Goal: Task Accomplishment & Management: Manage account settings

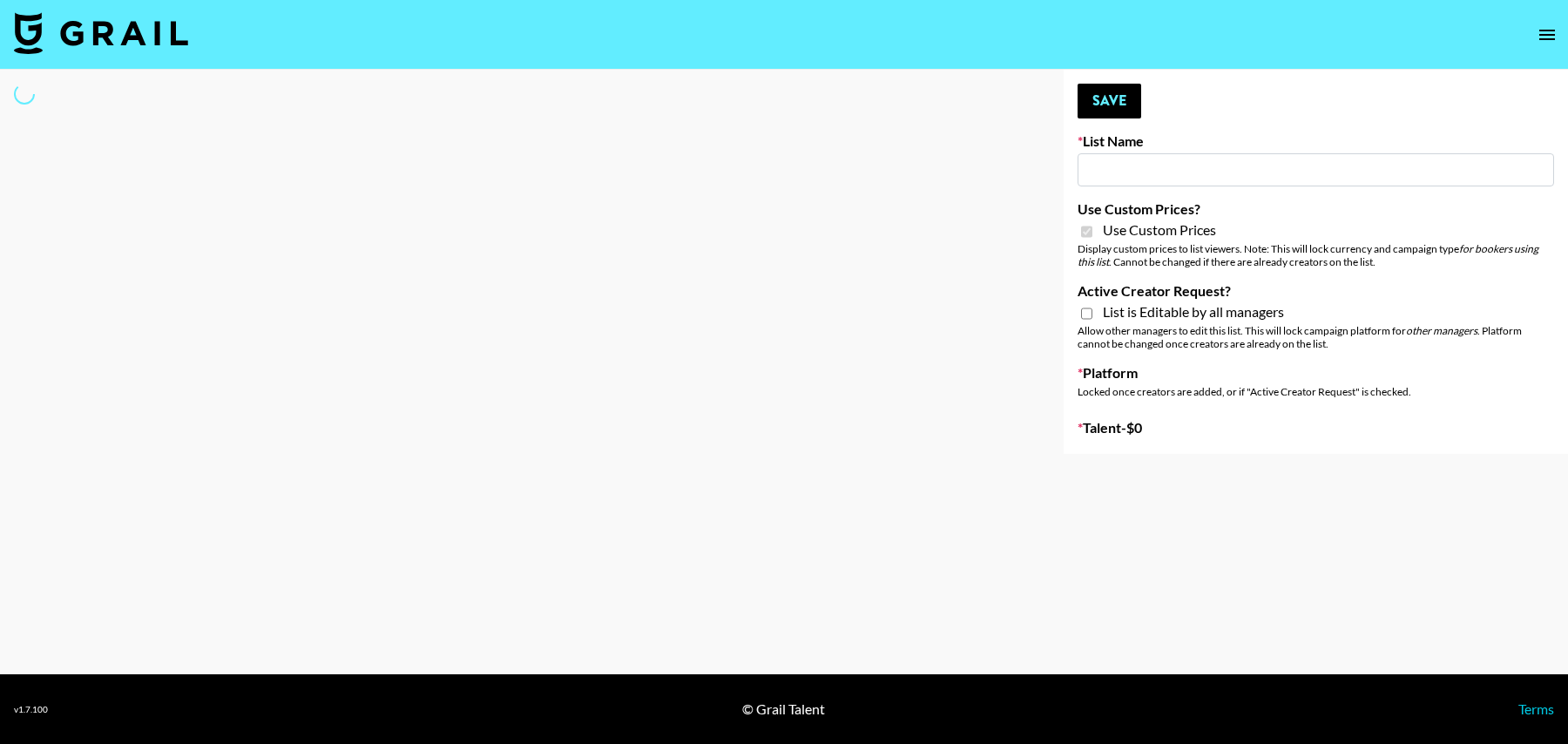
type input "Anker For Soundcore"
checkbox input "true"
select select "Brand"
type input "ByHeart ([DATE])"
checkbox input "true"
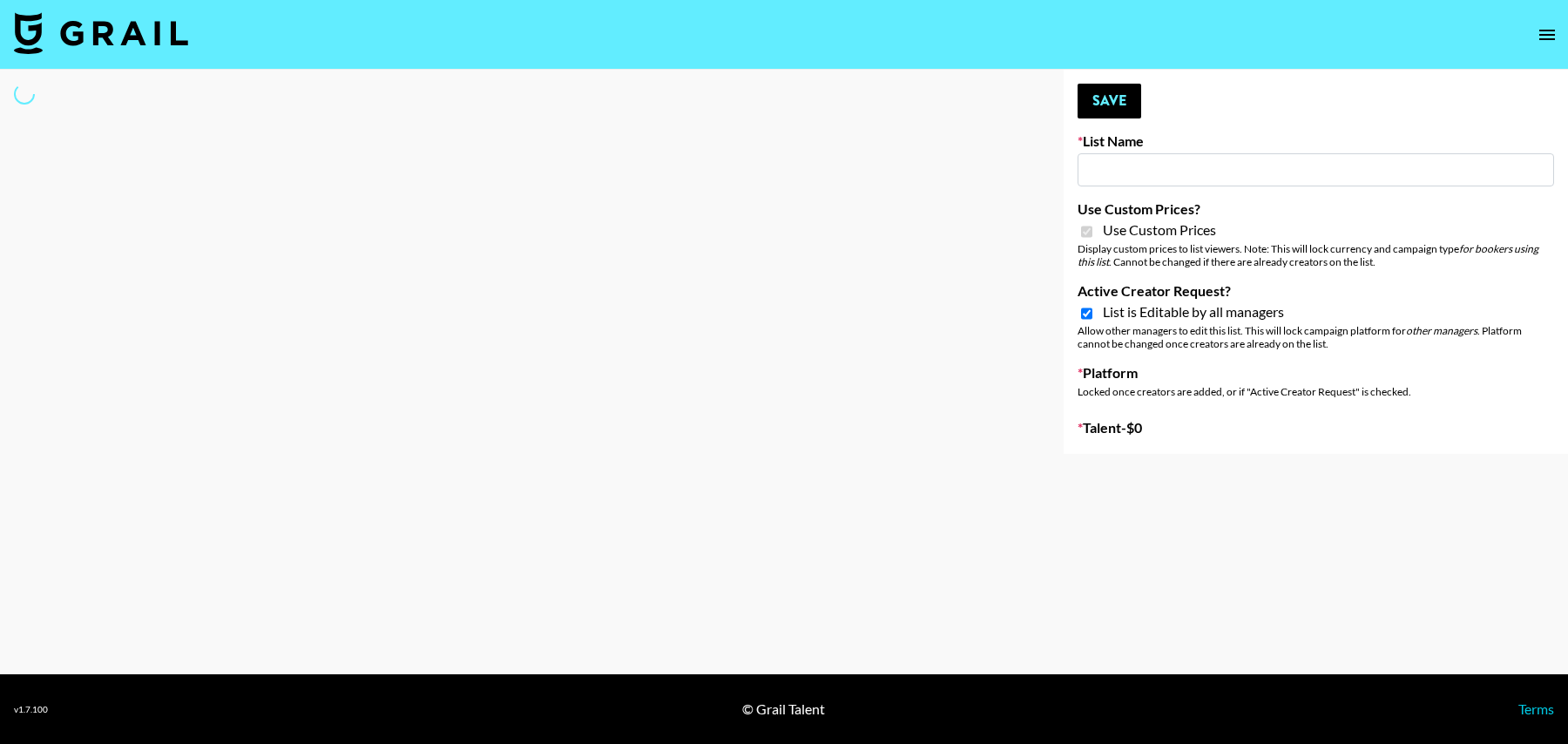
checkbox input "true"
select select "Brand"
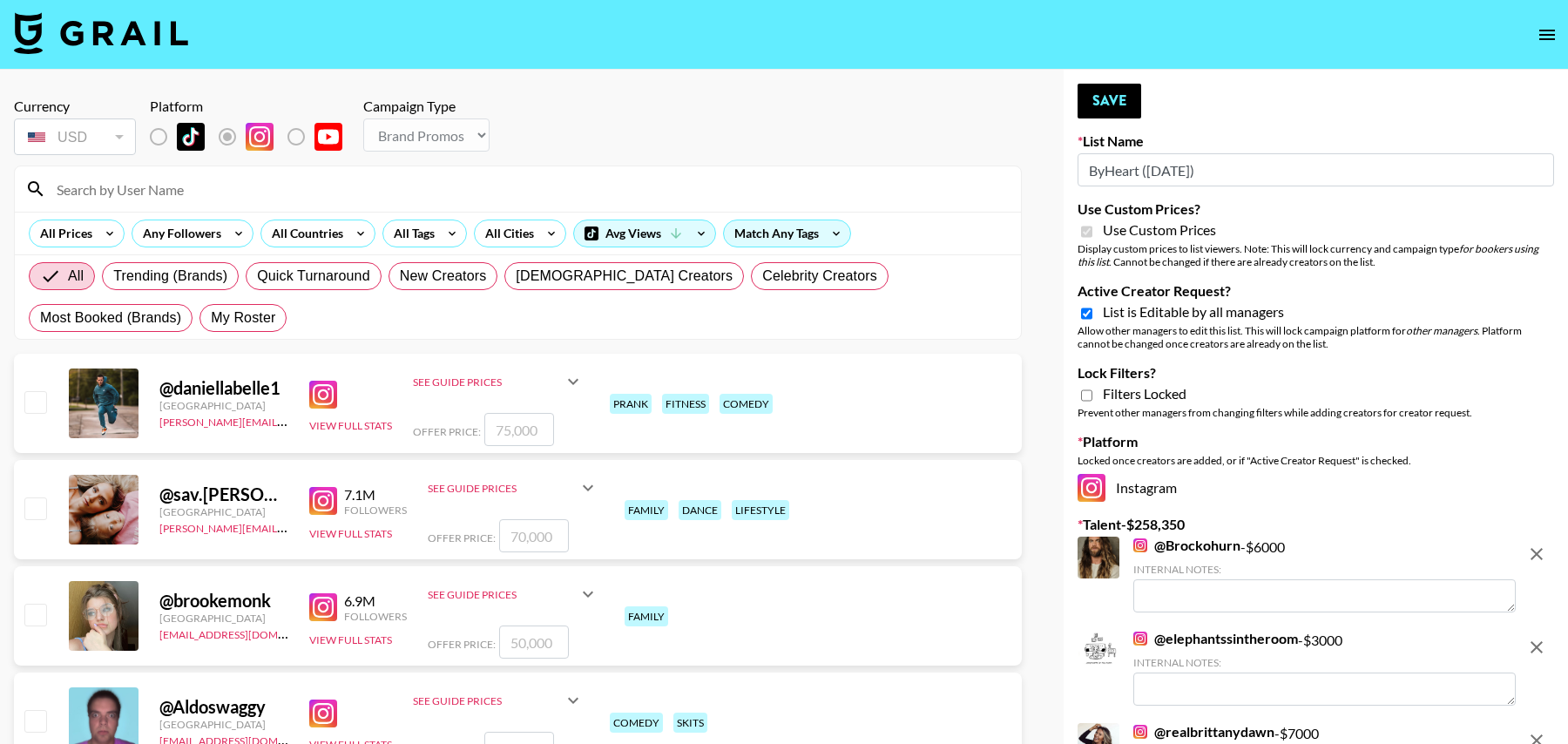
click at [79, 336] on div "All Trending (Brands) Quick Turnaround New Creators [DEMOGRAPHIC_DATA] Creators…" at bounding box center [518, 297] width 985 height 84
click at [211, 311] on span "My Roster" at bounding box center [242, 317] width 64 height 21
click at [211, 318] on input "My Roster" at bounding box center [211, 318] width 0 height 0
radio input "true"
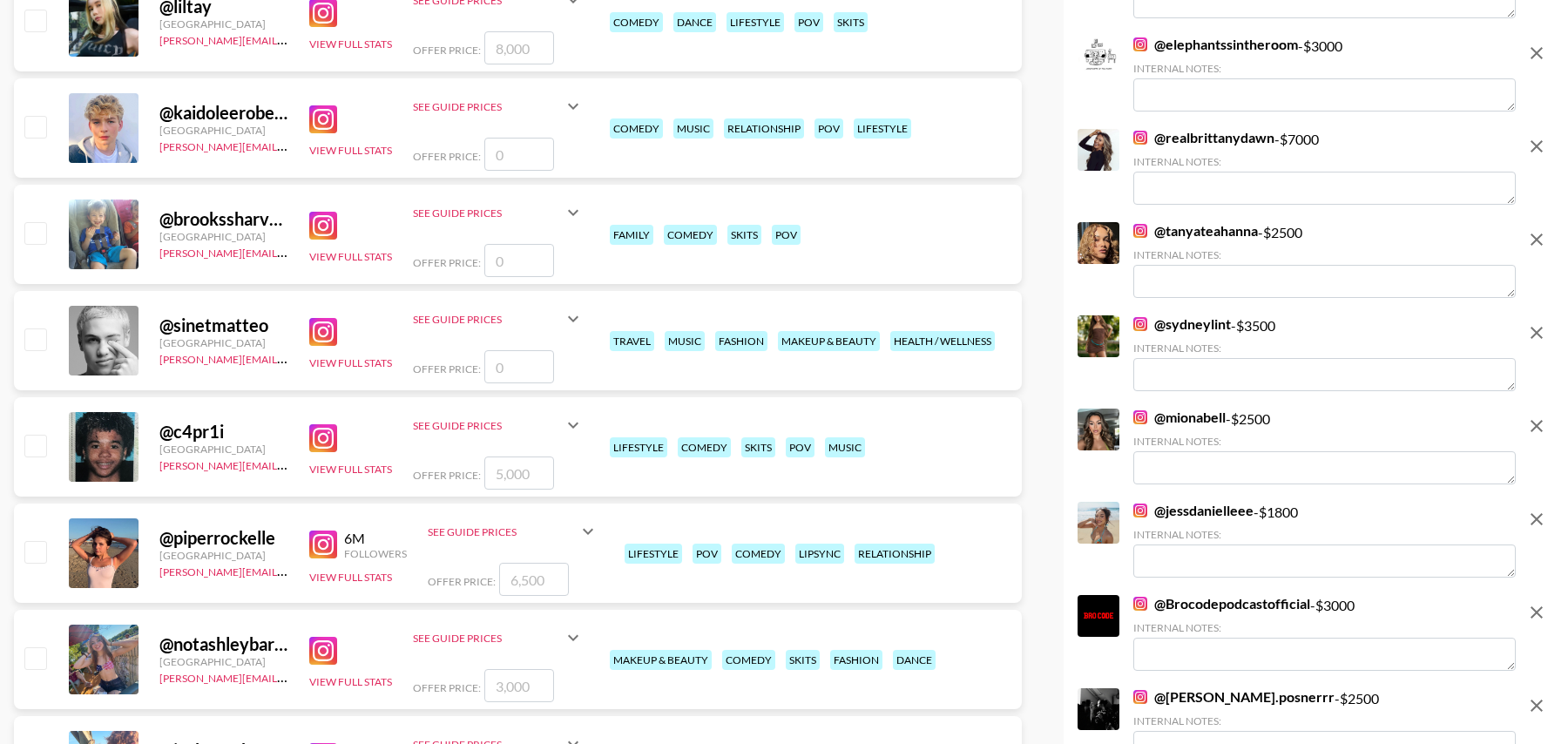
scroll to position [607, 0]
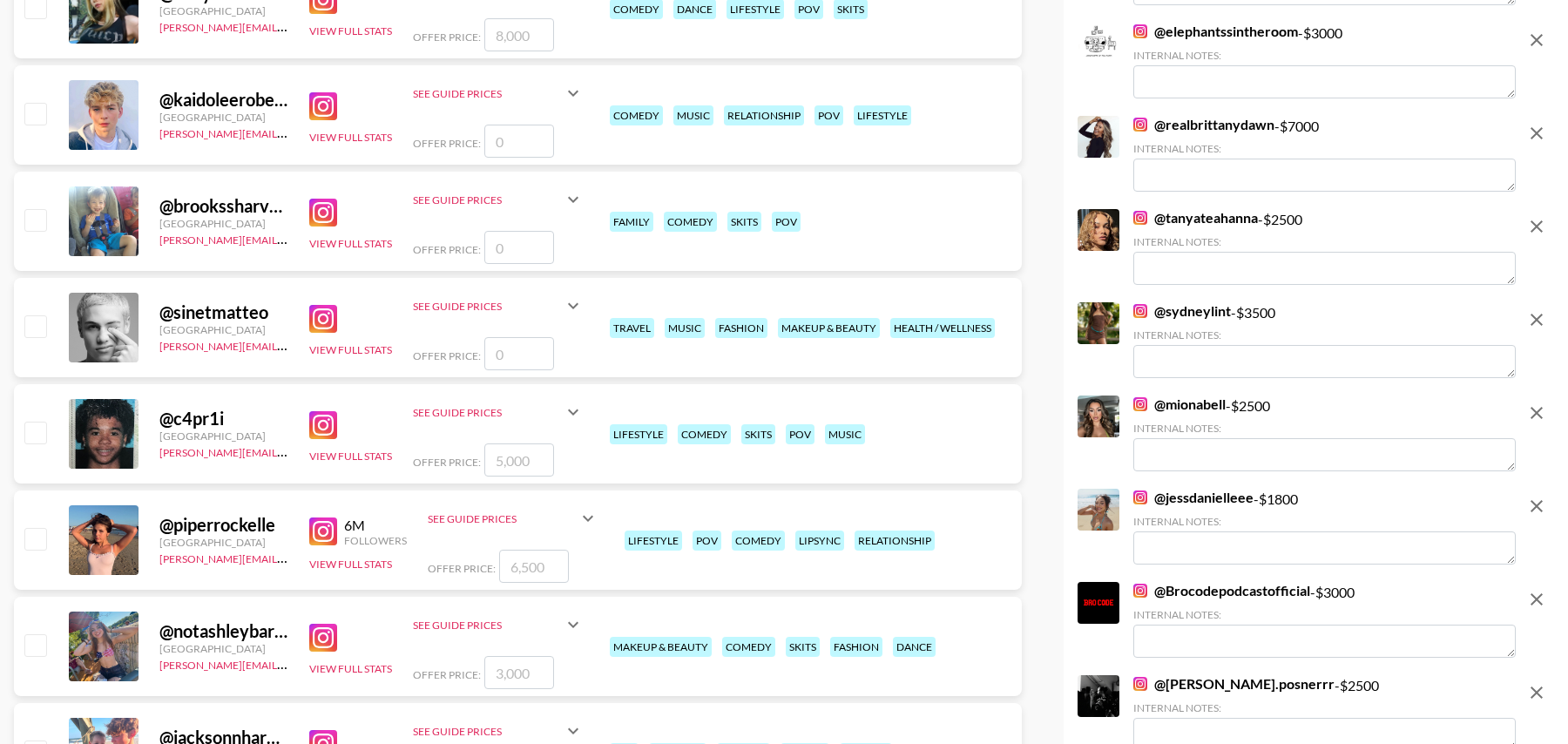
click at [41, 427] on input "checkbox" at bounding box center [34, 432] width 21 height 21
checkbox input "true"
type input "5000"
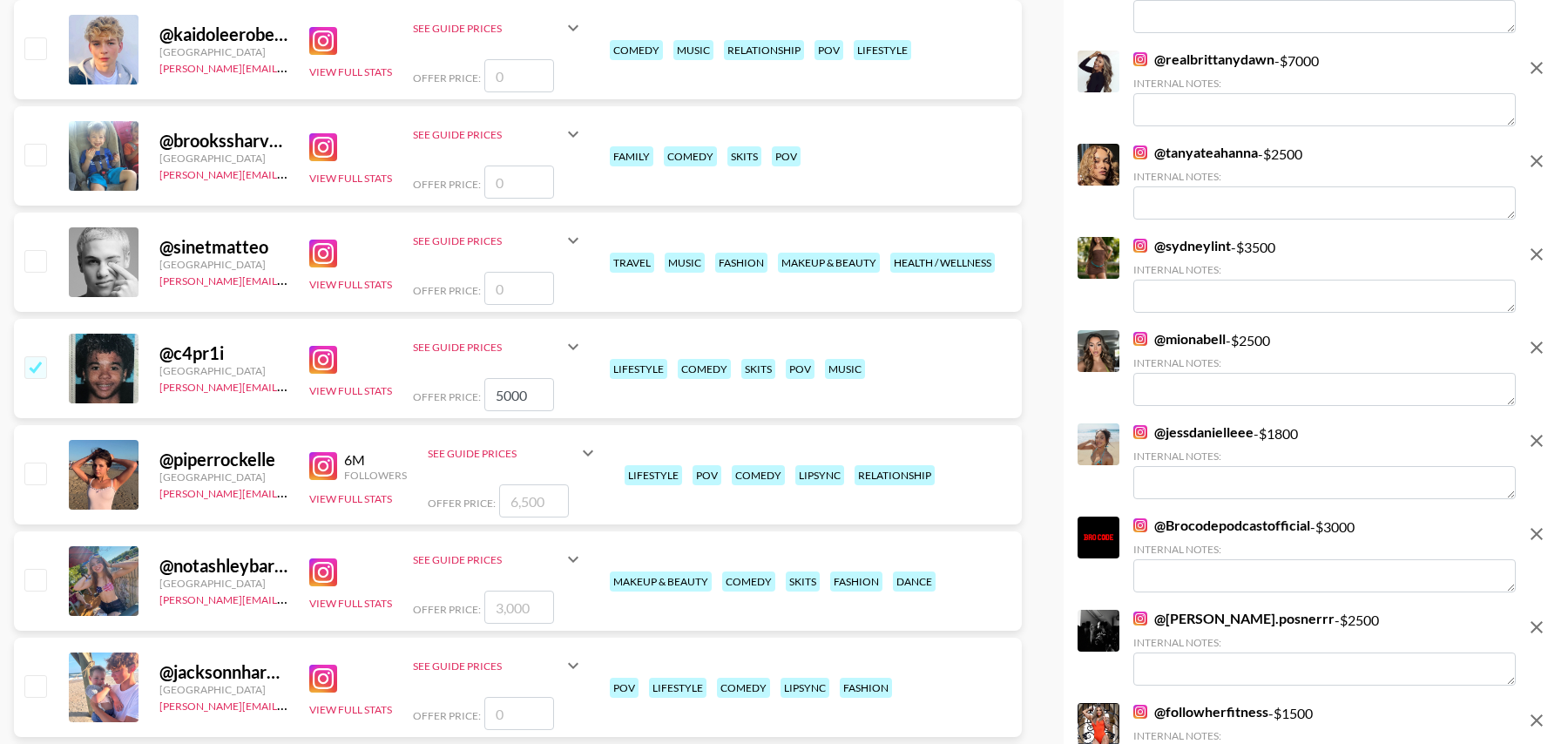
click at [34, 475] on input "checkbox" at bounding box center [34, 473] width 21 height 21
checkbox input "true"
type input "6500"
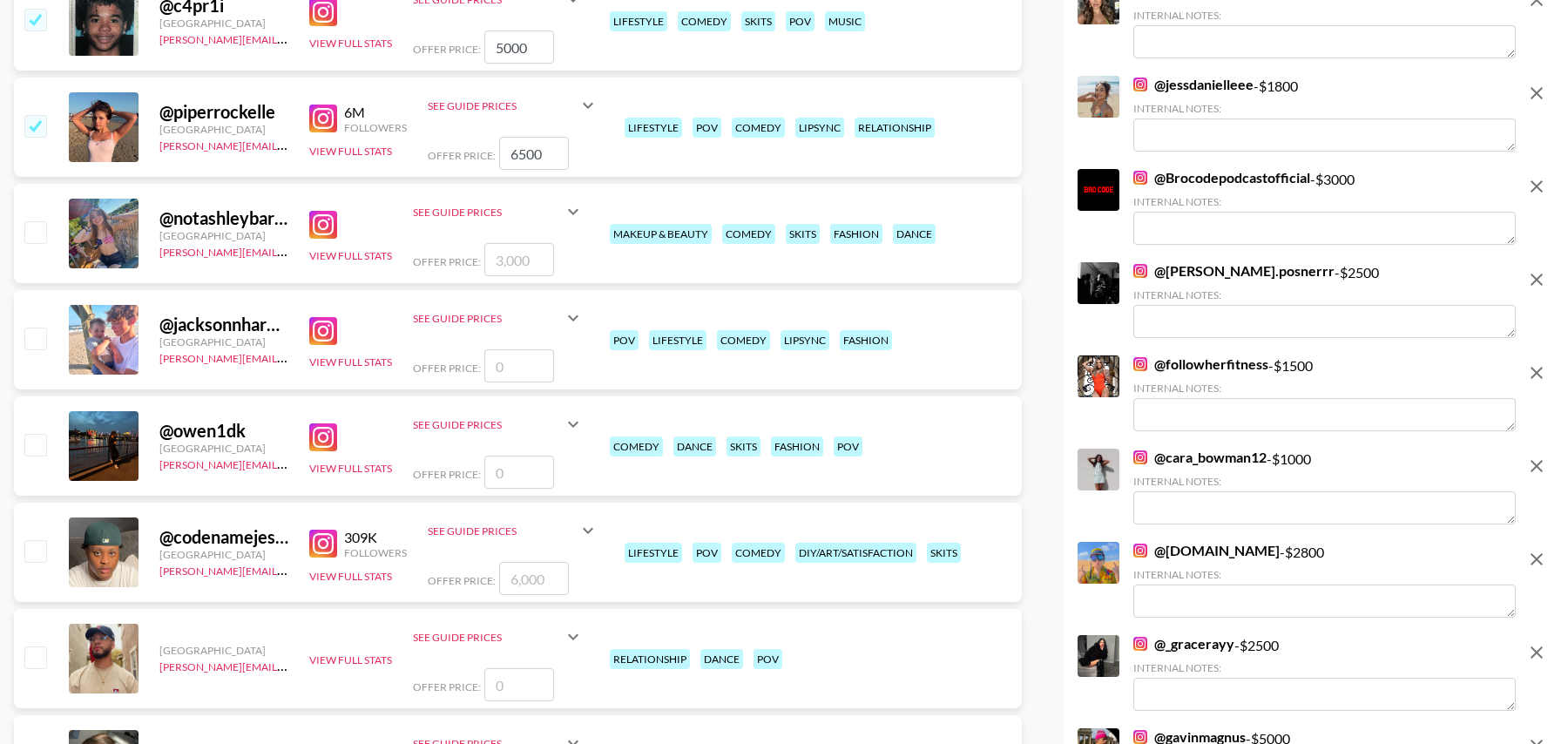
scroll to position [1025, 0]
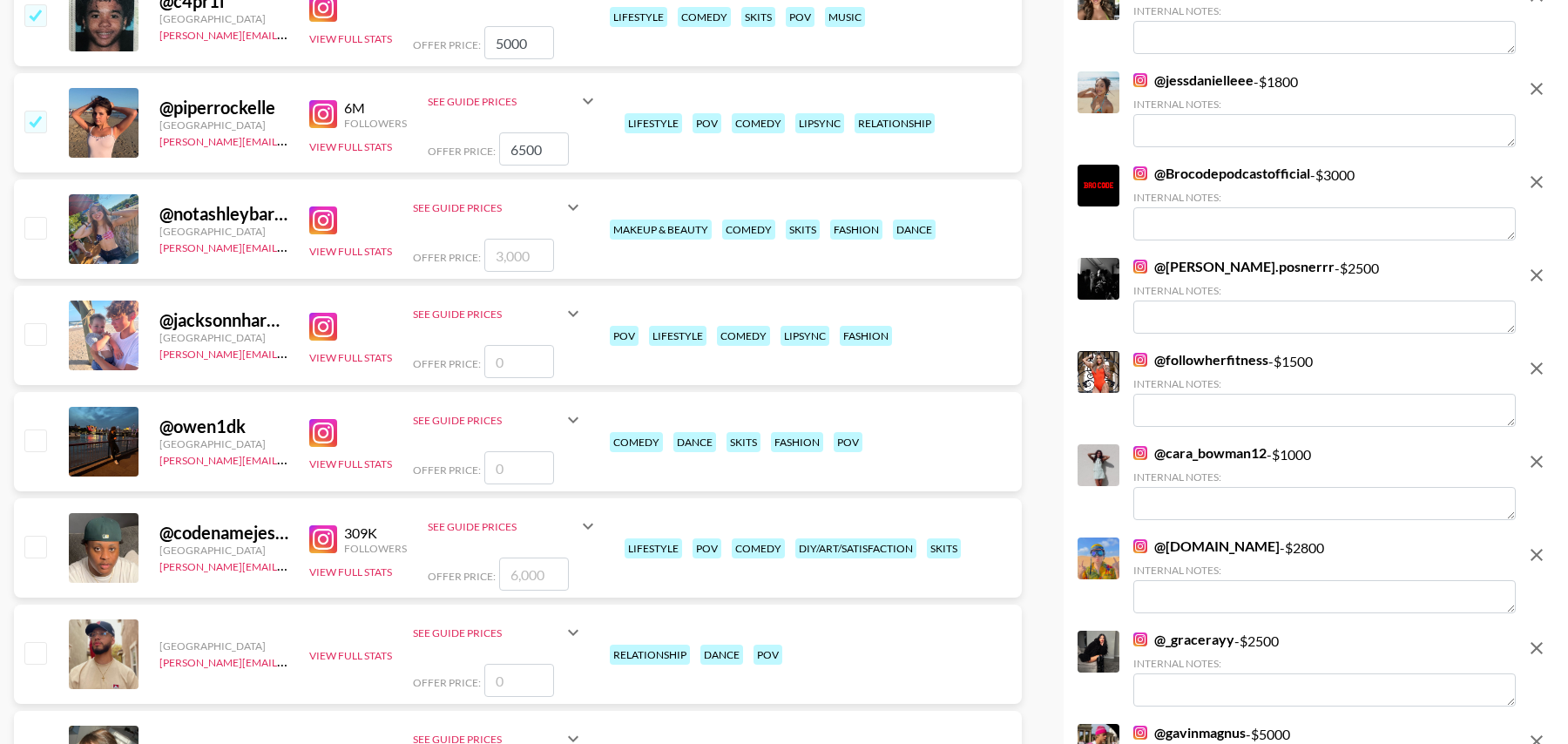
click at [34, 544] on input "checkbox" at bounding box center [34, 546] width 21 height 21
checkbox input "true"
type input "6000"
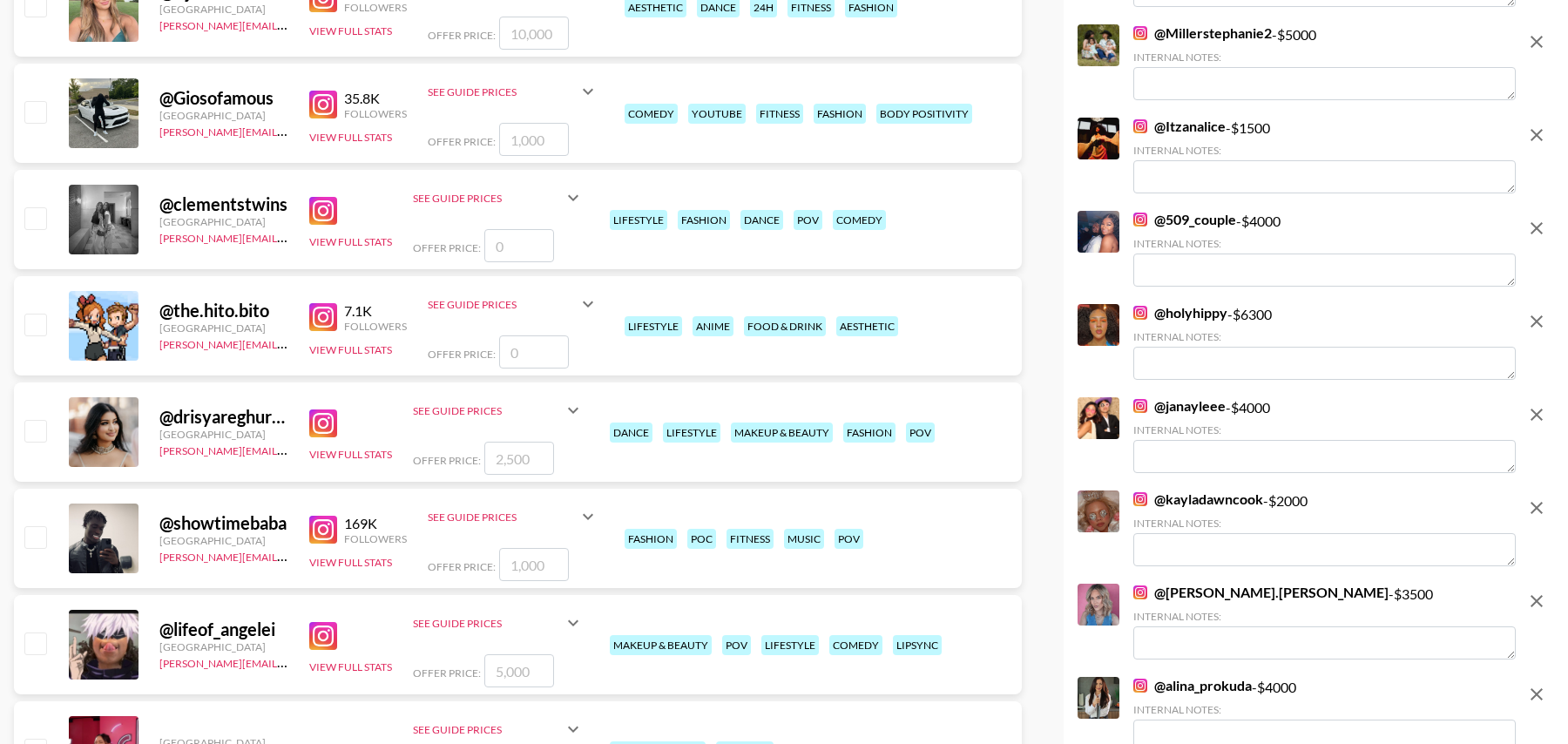
scroll to position [2099, 0]
click at [33, 432] on input "checkbox" at bounding box center [34, 429] width 21 height 21
checkbox input "true"
type input "2500"
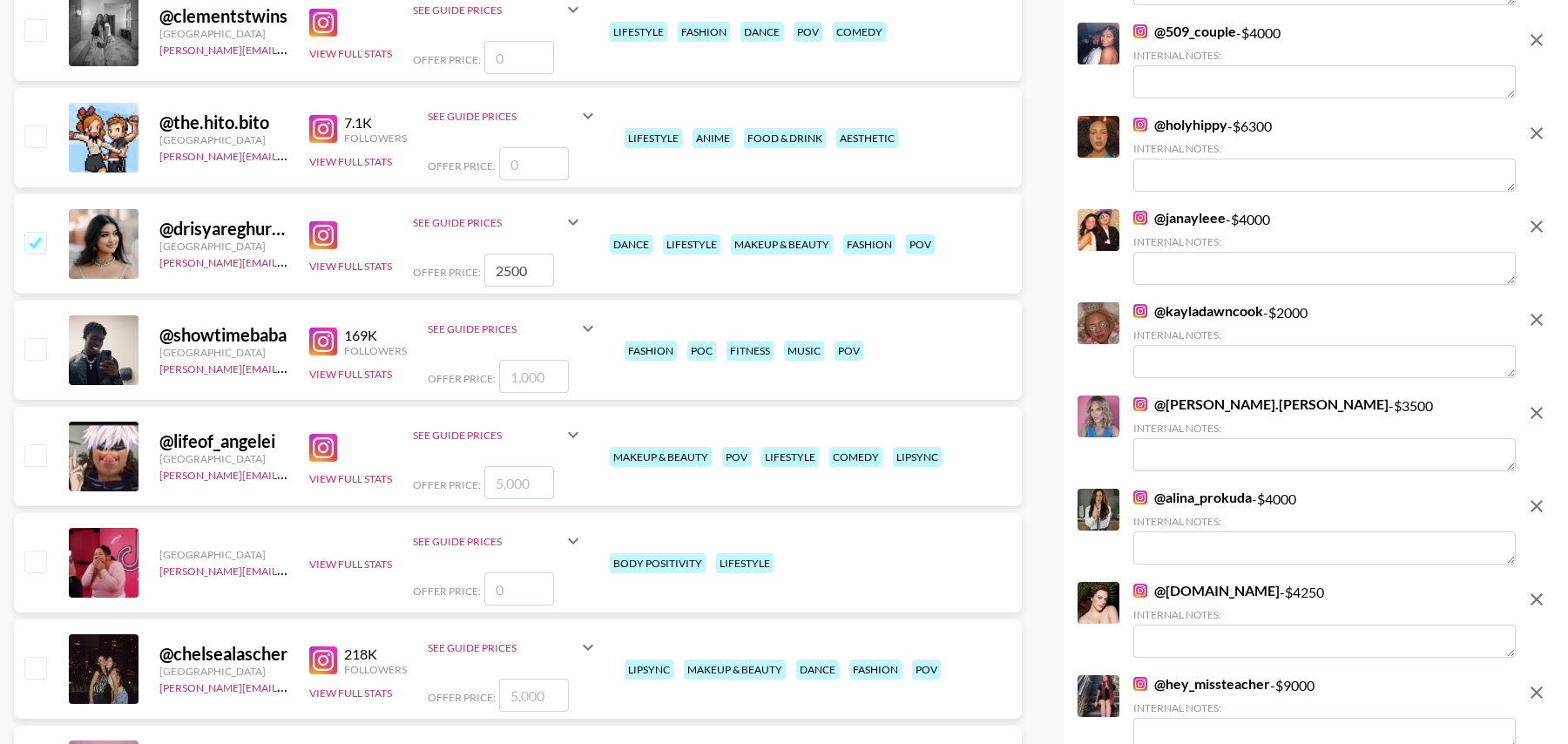
scroll to position [2295, 0]
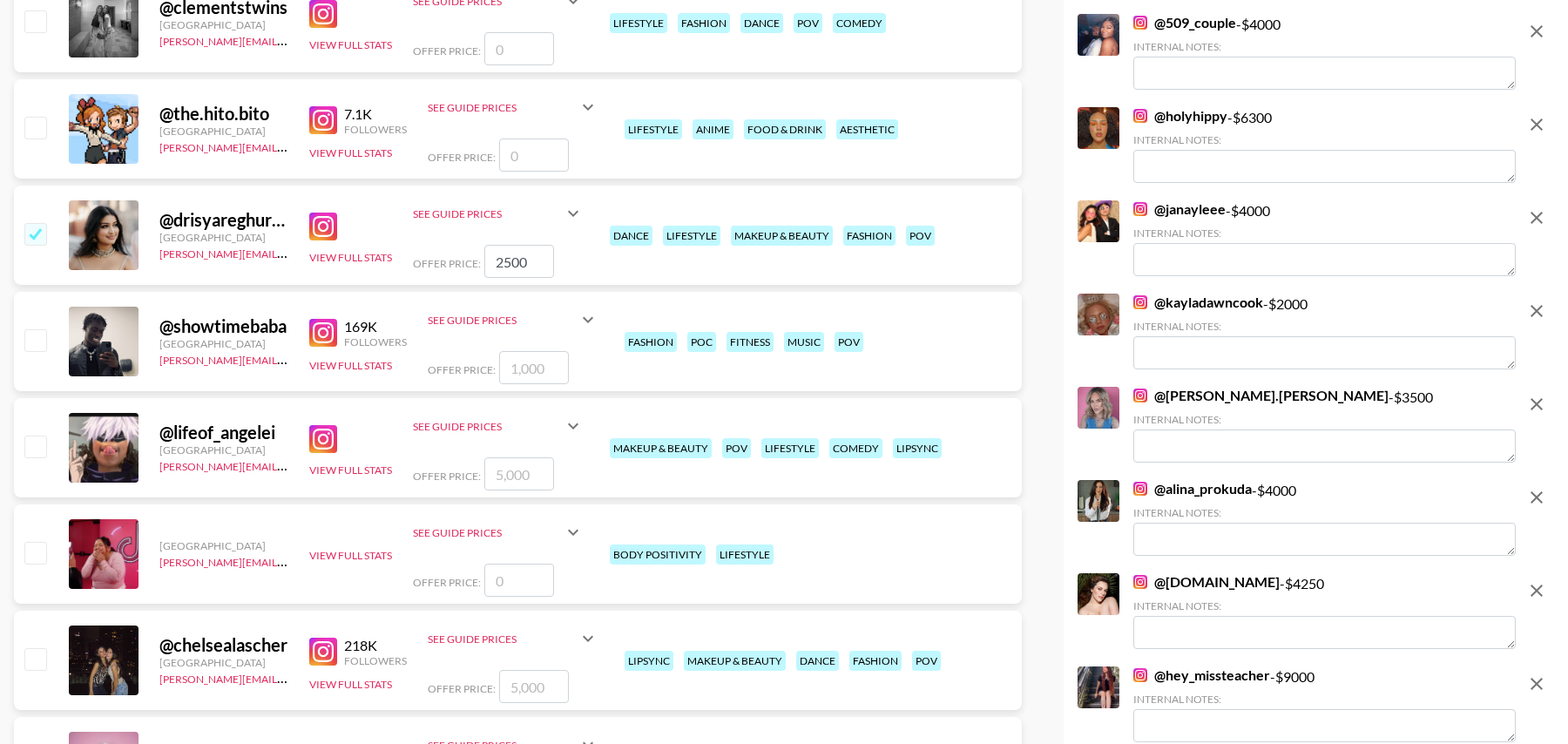
click at [37, 441] on input "checkbox" at bounding box center [34, 445] width 21 height 21
checkbox input "true"
type input "5000"
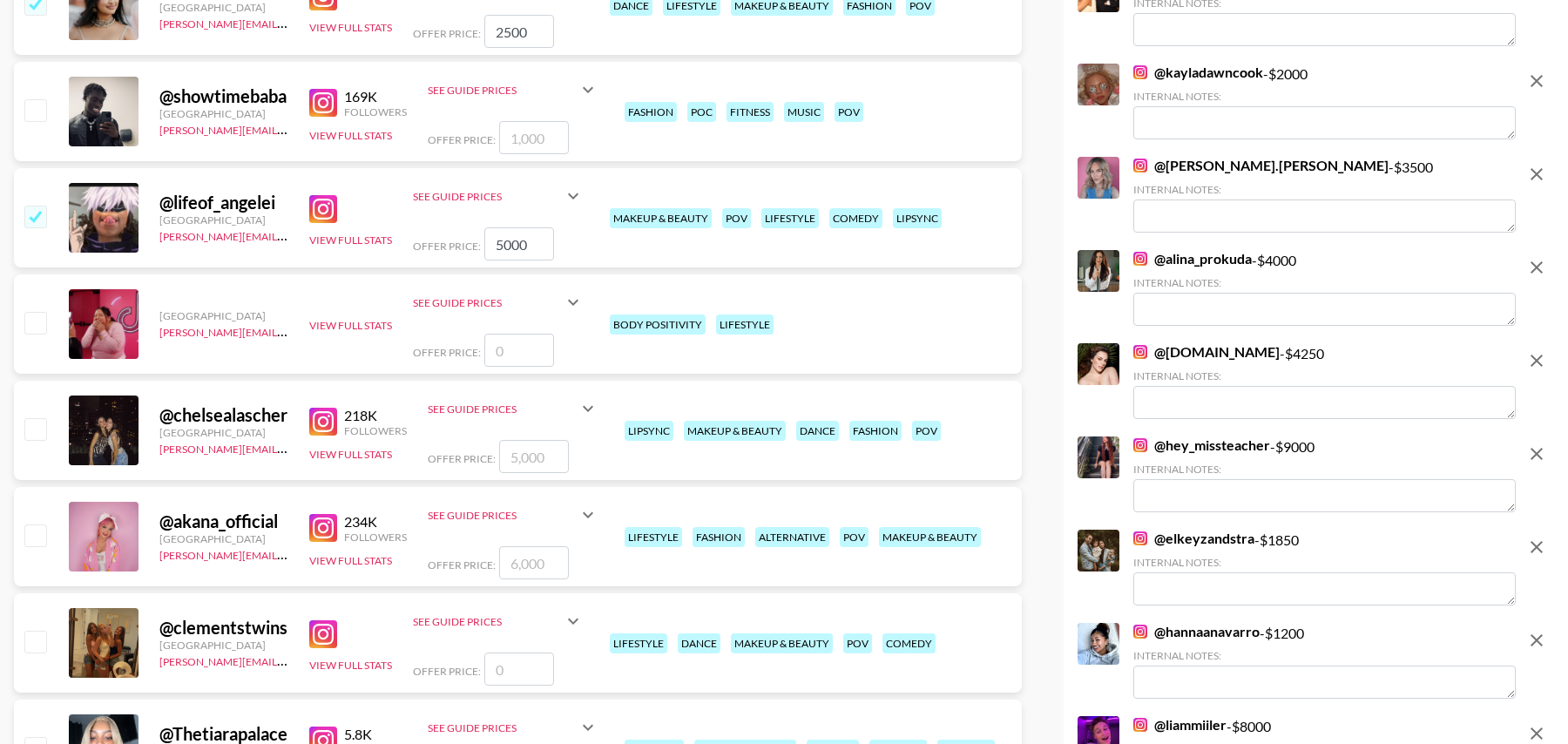
scroll to position [2528, 0]
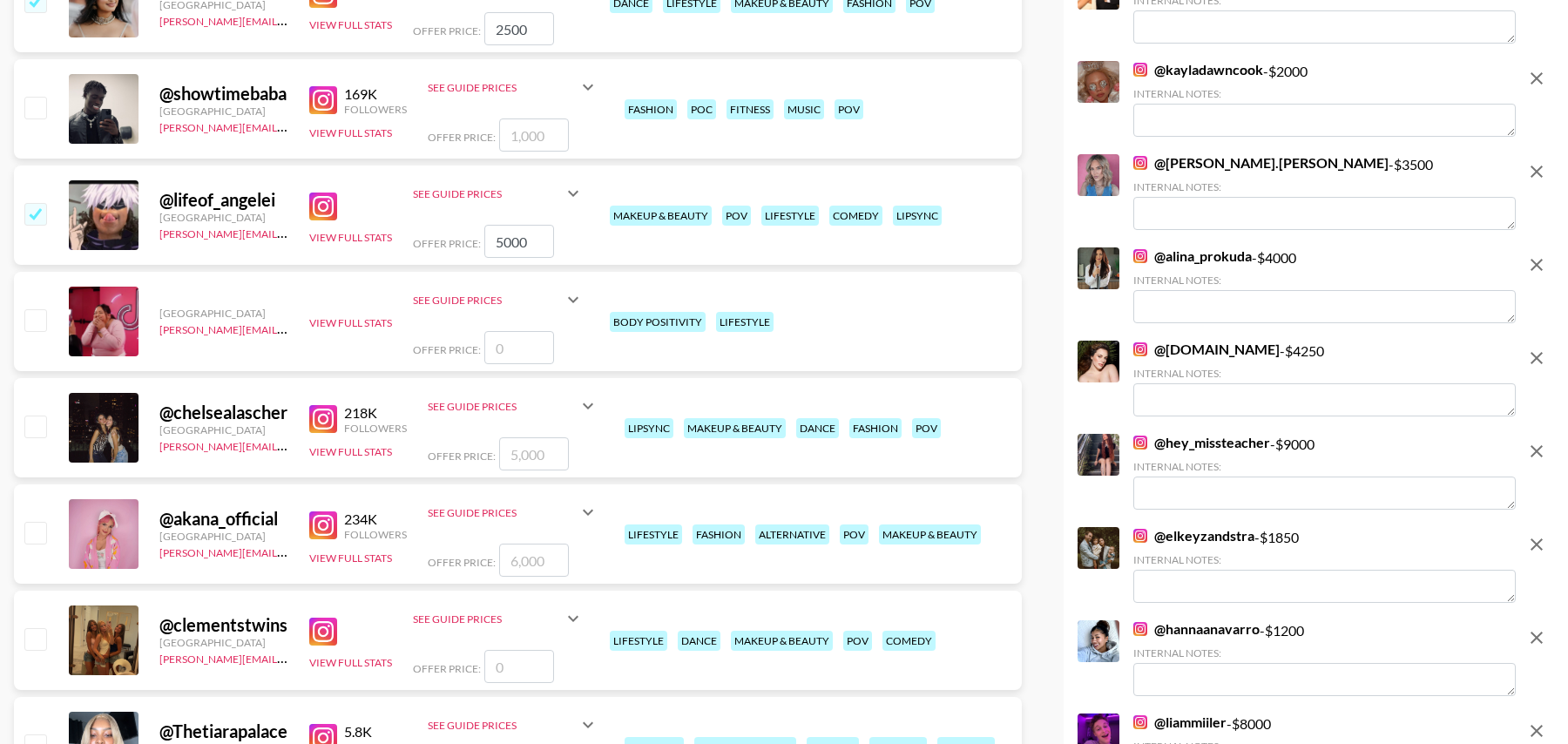
click at [36, 425] on input "checkbox" at bounding box center [34, 426] width 21 height 21
checkbox input "true"
type input "5000"
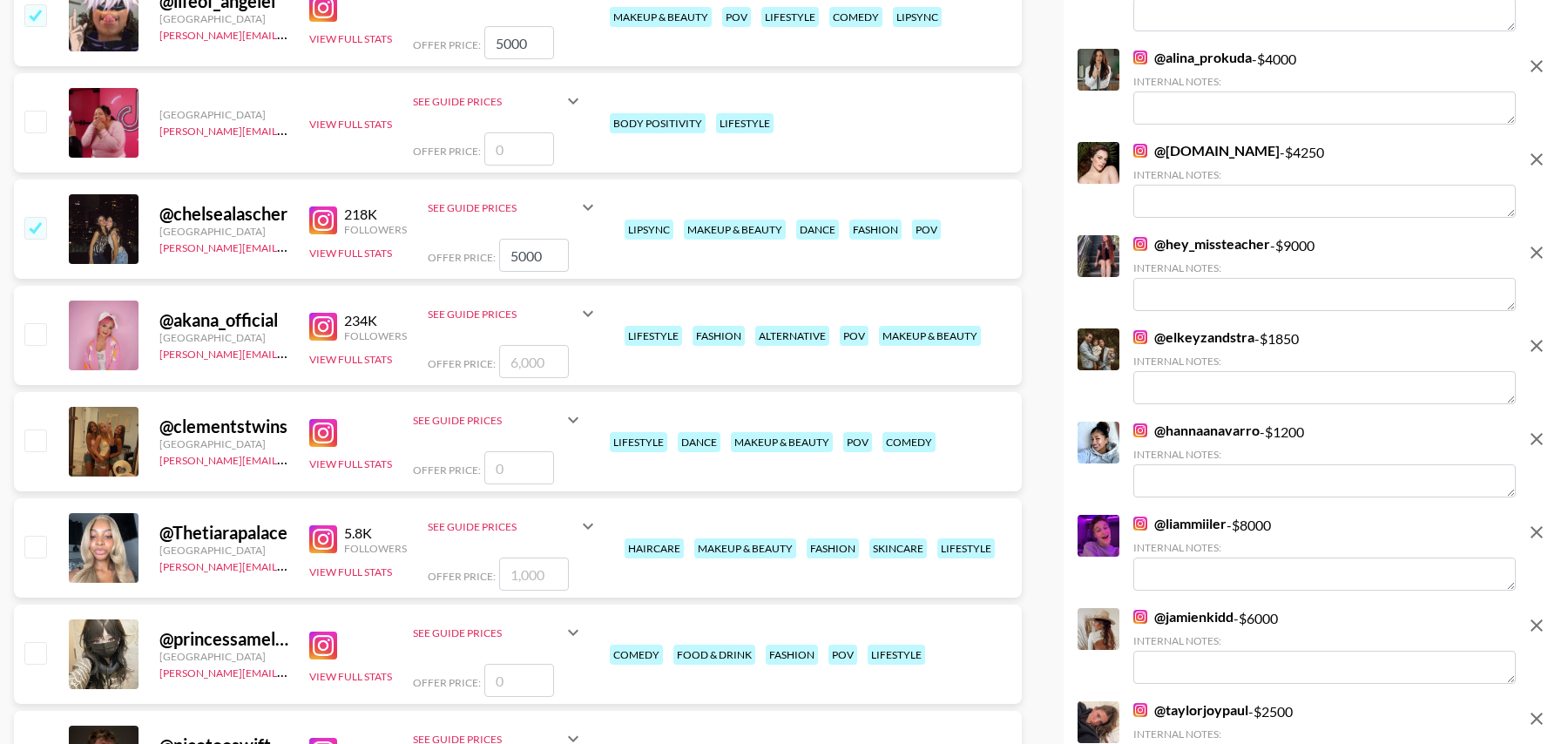
scroll to position [2729, 0]
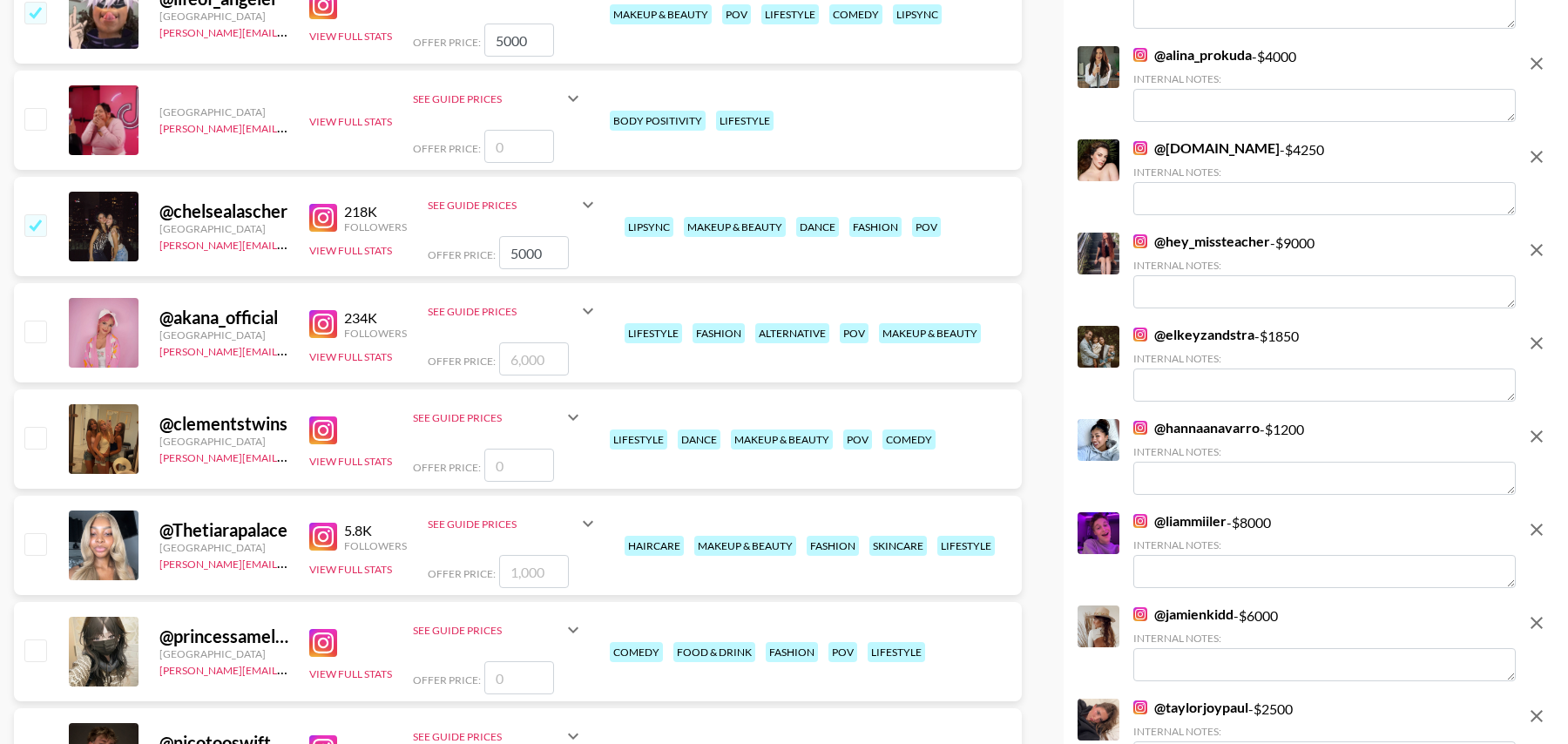
click at [33, 331] on input "checkbox" at bounding box center [34, 330] width 21 height 21
checkbox input "true"
drag, startPoint x: 555, startPoint y: 359, endPoint x: 425, endPoint y: 358, distance: 130.0
click at [425, 358] on div "@ akana_official [GEOGRAPHIC_DATA] [PERSON_NAME][EMAIL_ADDRESS][DOMAIN_NAME] 23…" at bounding box center [517, 332] width 1008 height 100
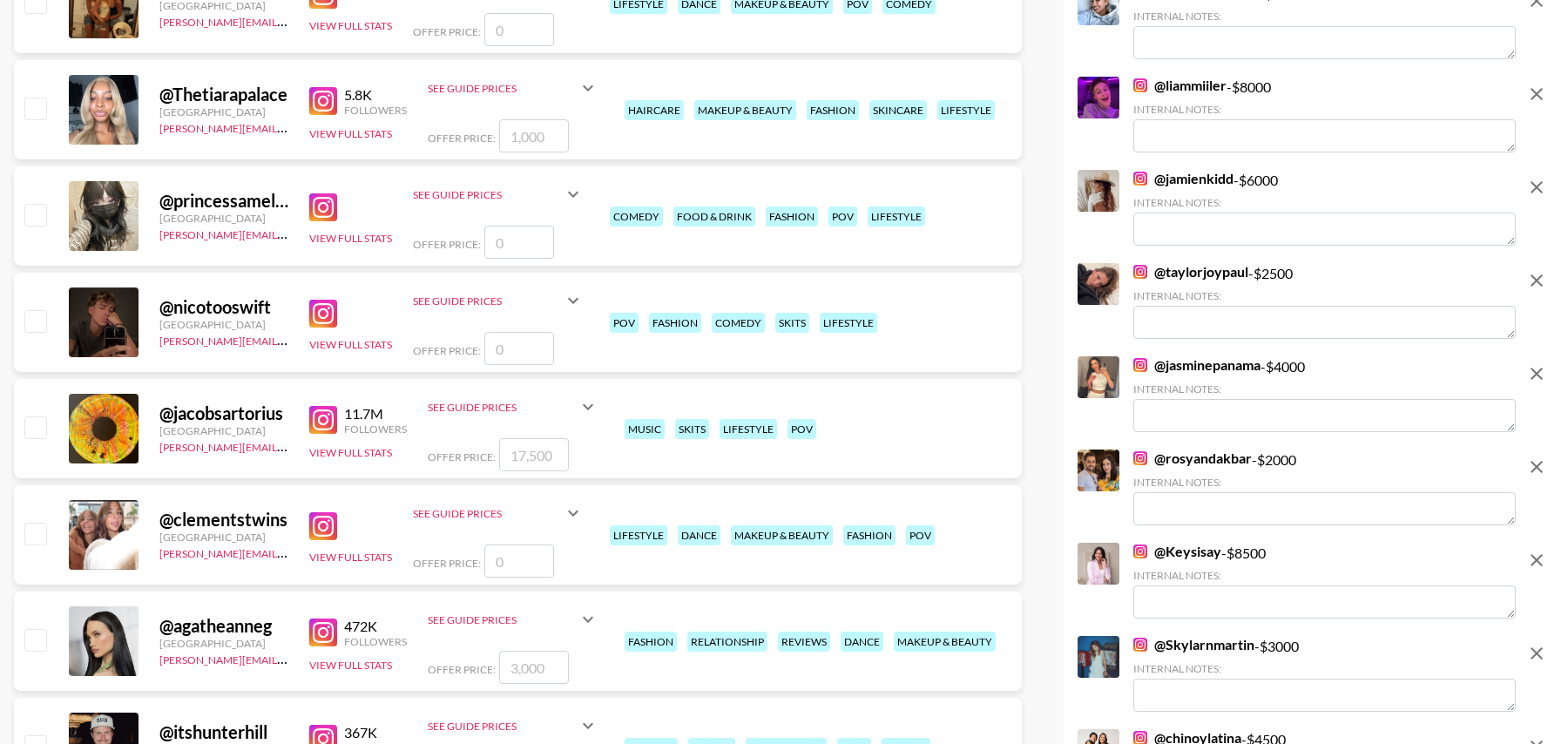
scroll to position [3169, 0]
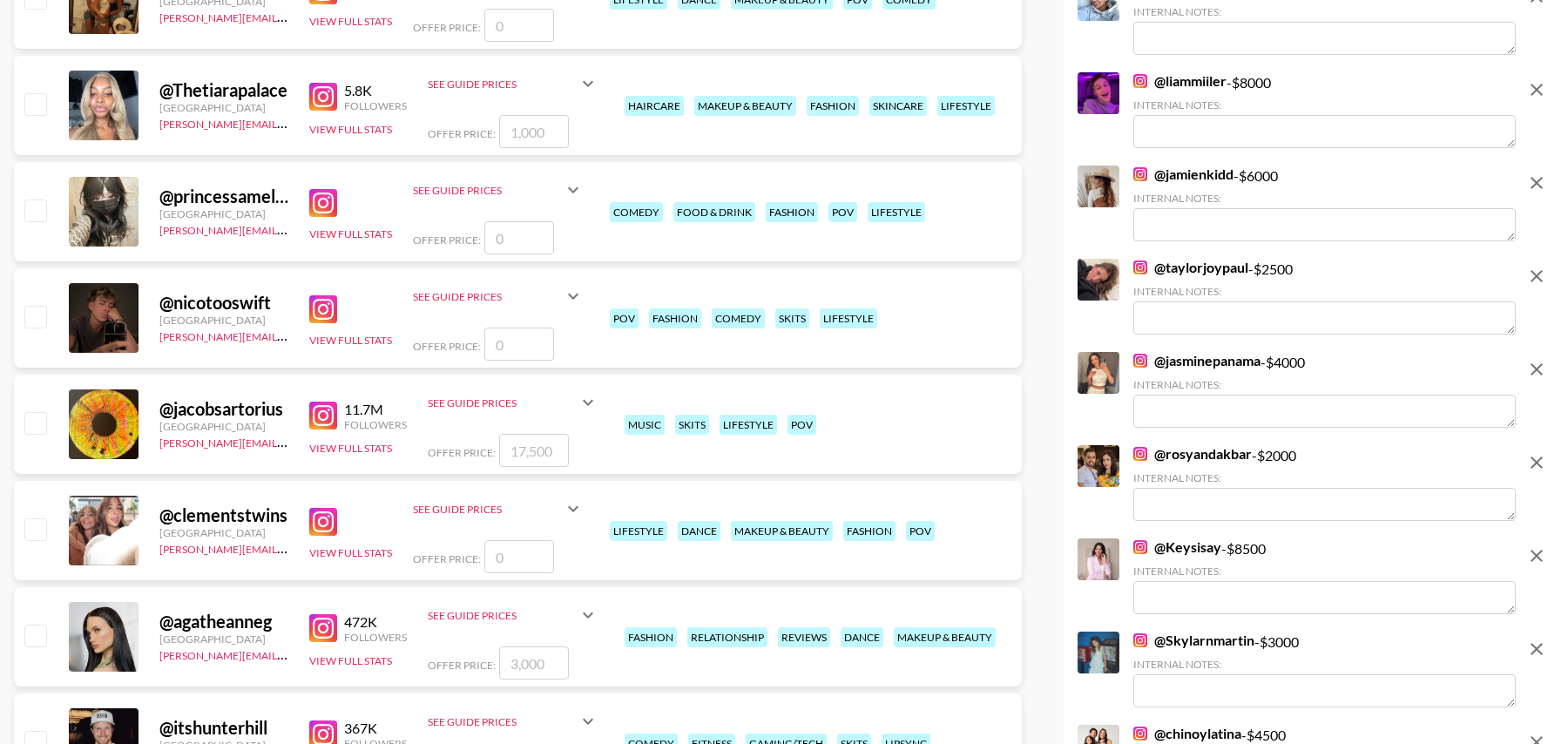
type input "8000"
click at [31, 528] on input "checkbox" at bounding box center [34, 528] width 21 height 21
checkbox input "false"
click at [529, 547] on input "number" at bounding box center [519, 557] width 70 height 34
type input "5"
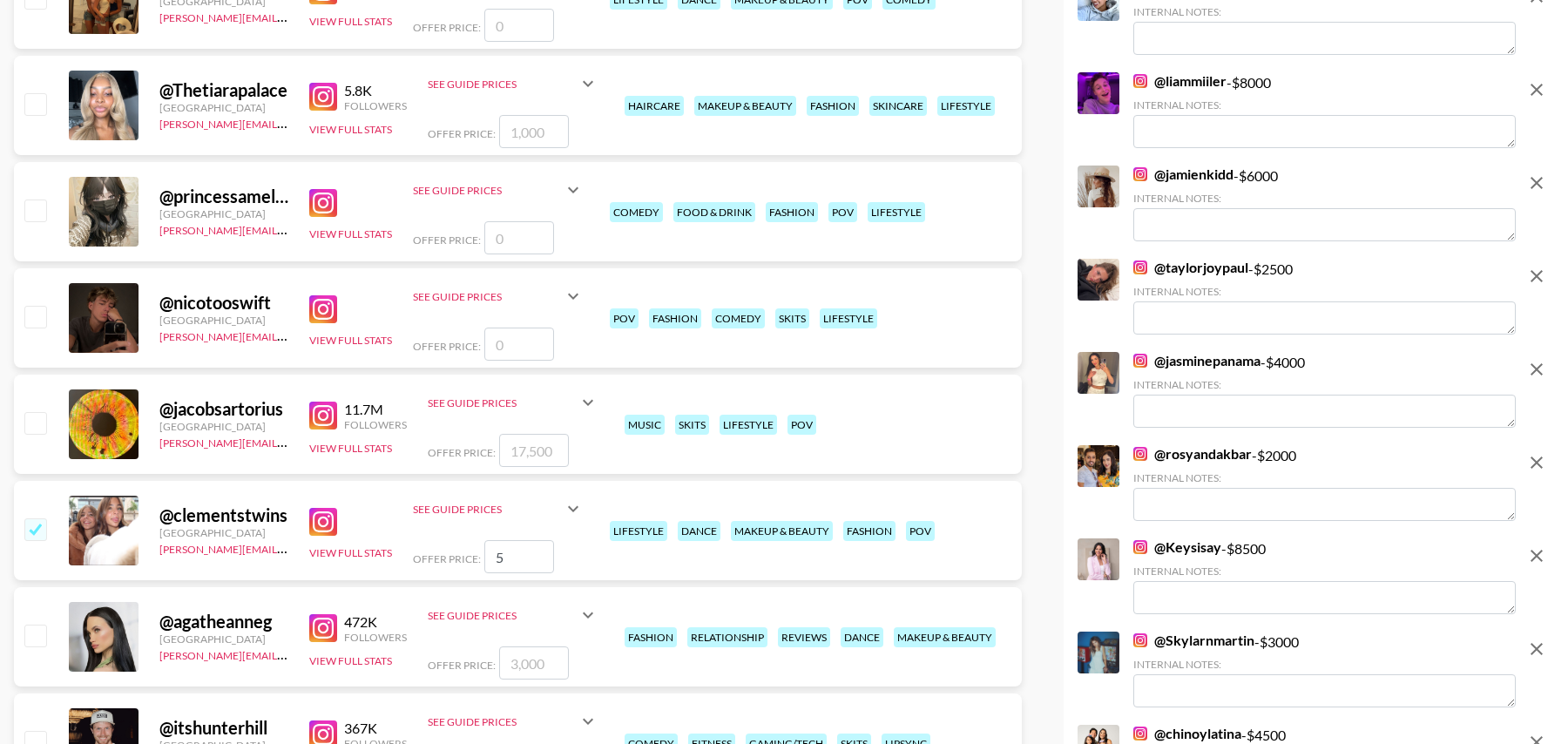
checkbox input "true"
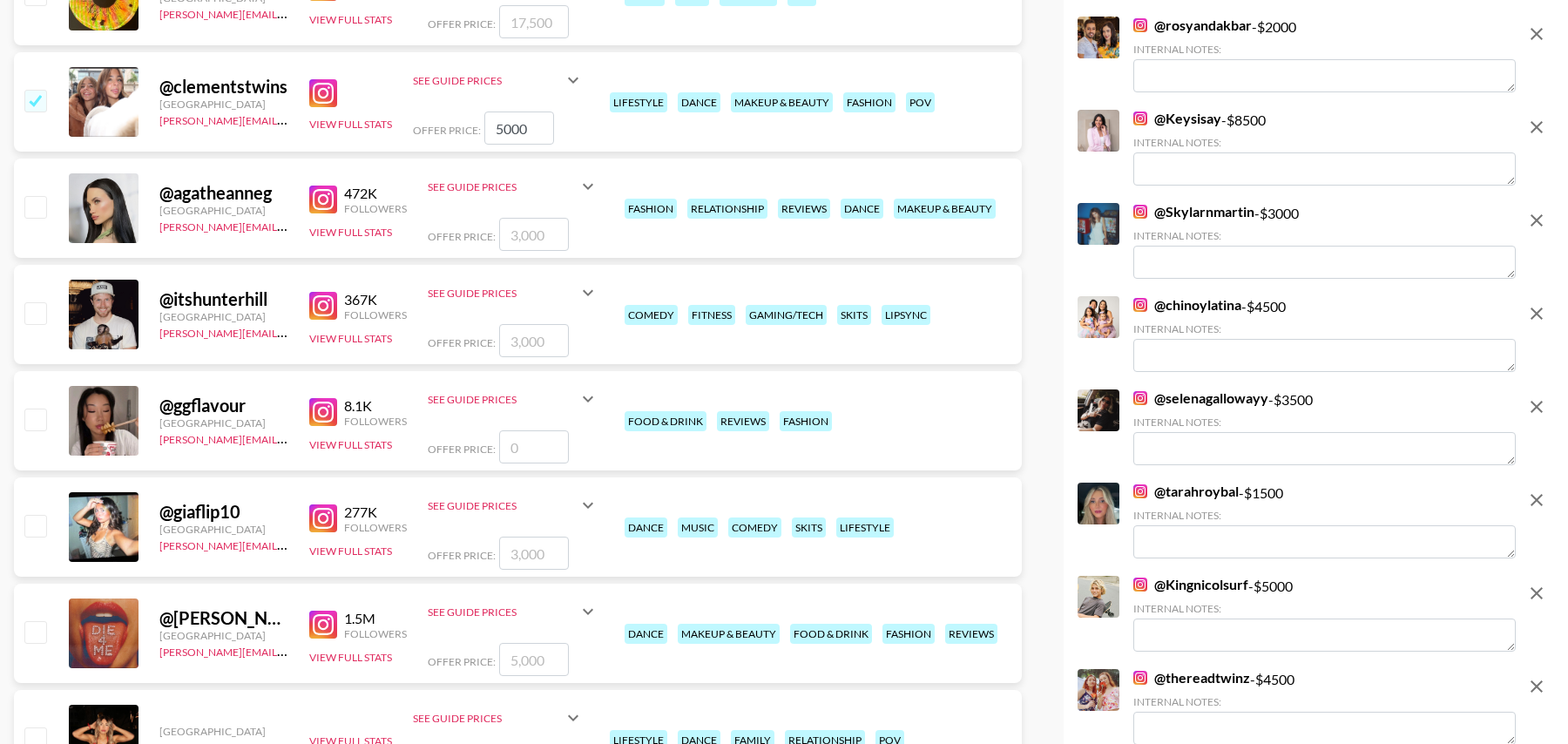
scroll to position [3600, 0]
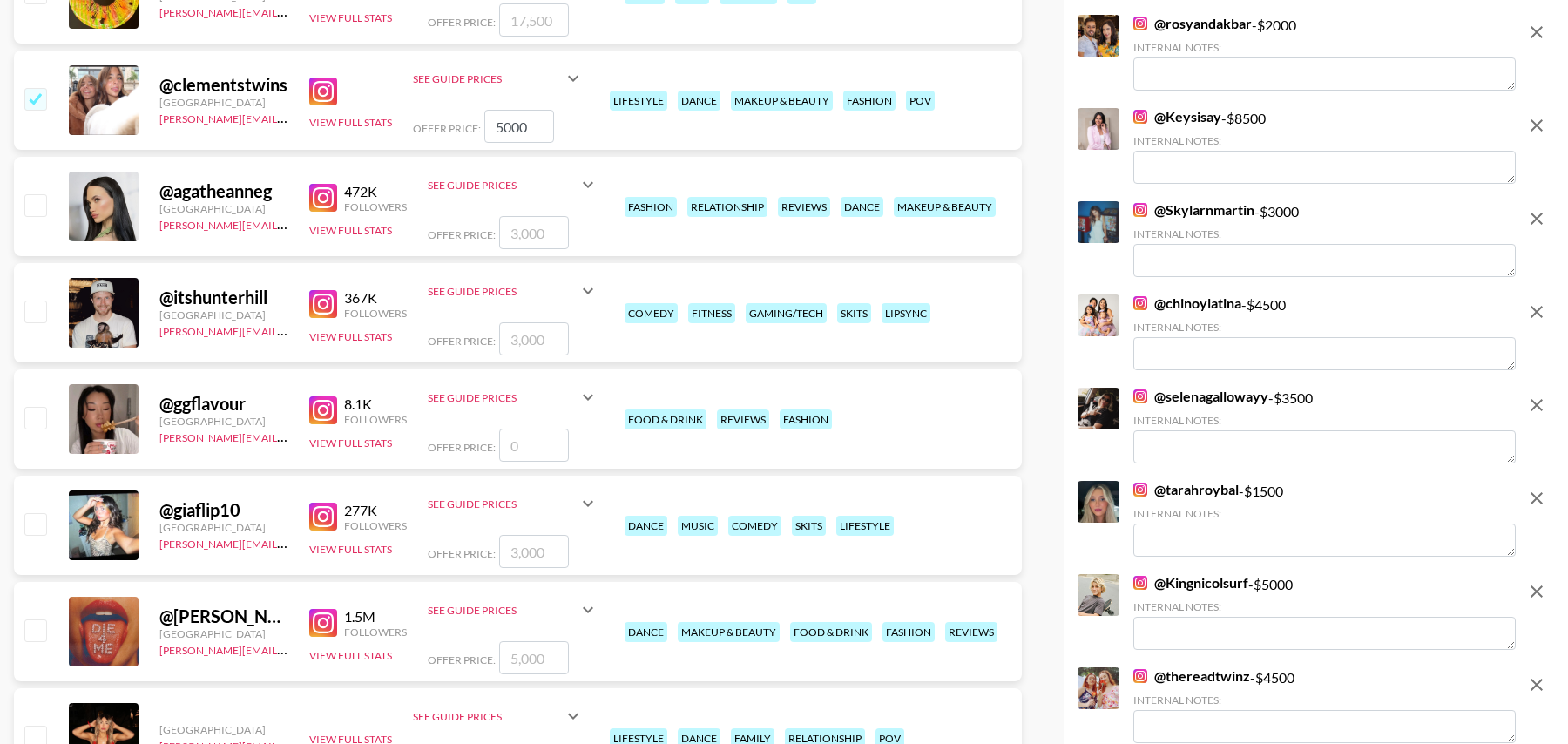
type input "5000"
click at [38, 313] on input "checkbox" at bounding box center [34, 310] width 21 height 21
checkbox input "true"
type input "3000"
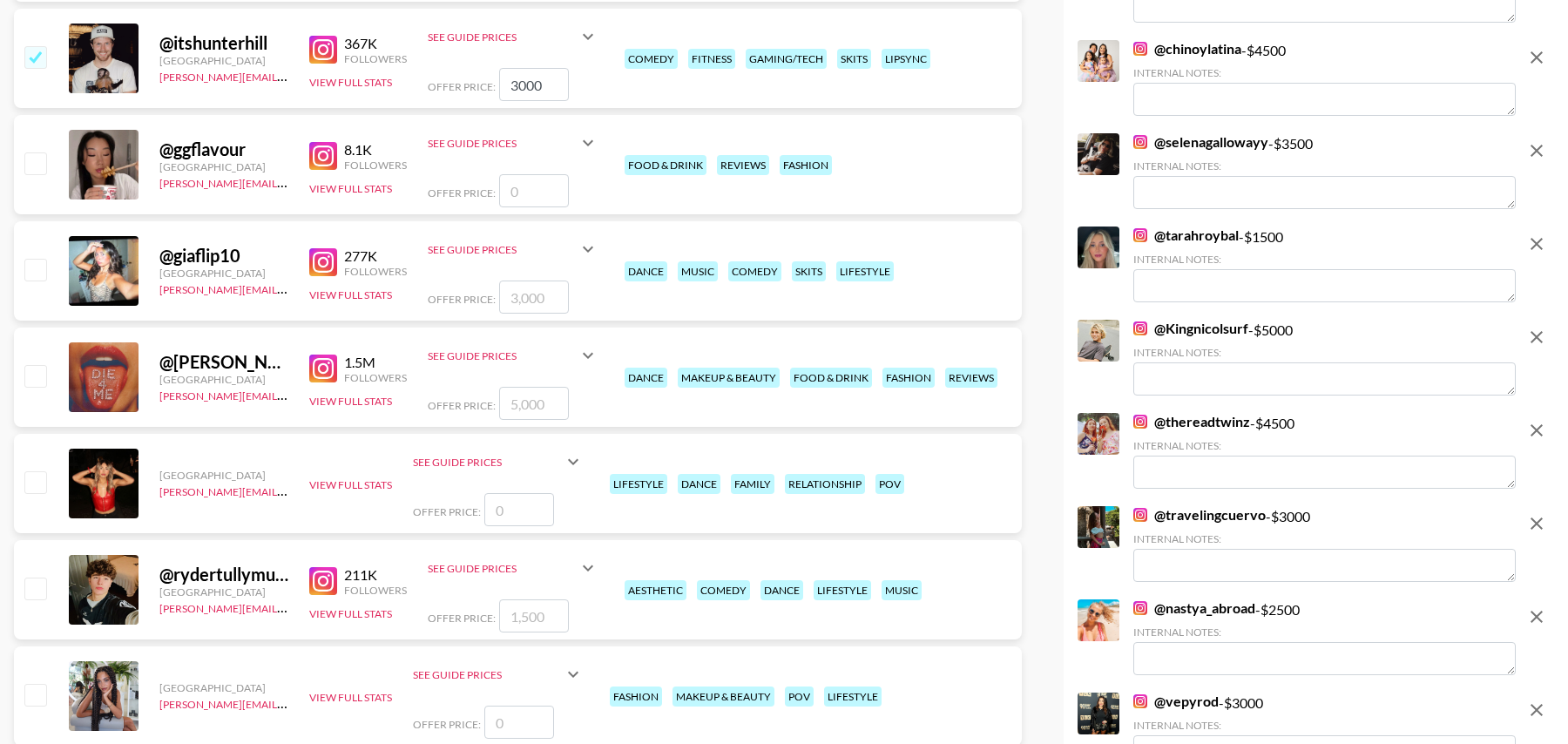
scroll to position [3857, 0]
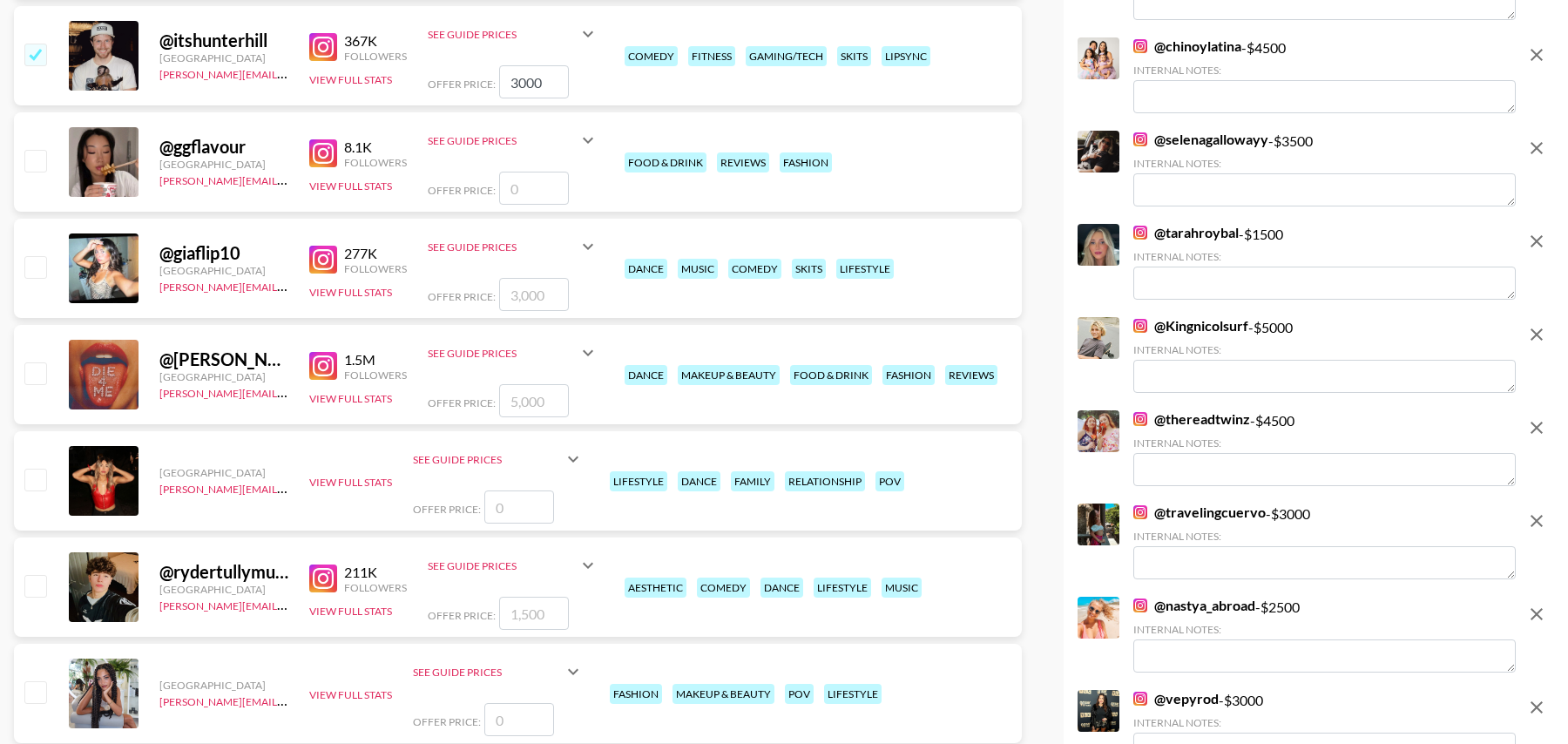
click at [37, 267] on input "checkbox" at bounding box center [34, 266] width 21 height 21
checkbox input "true"
type input "3000"
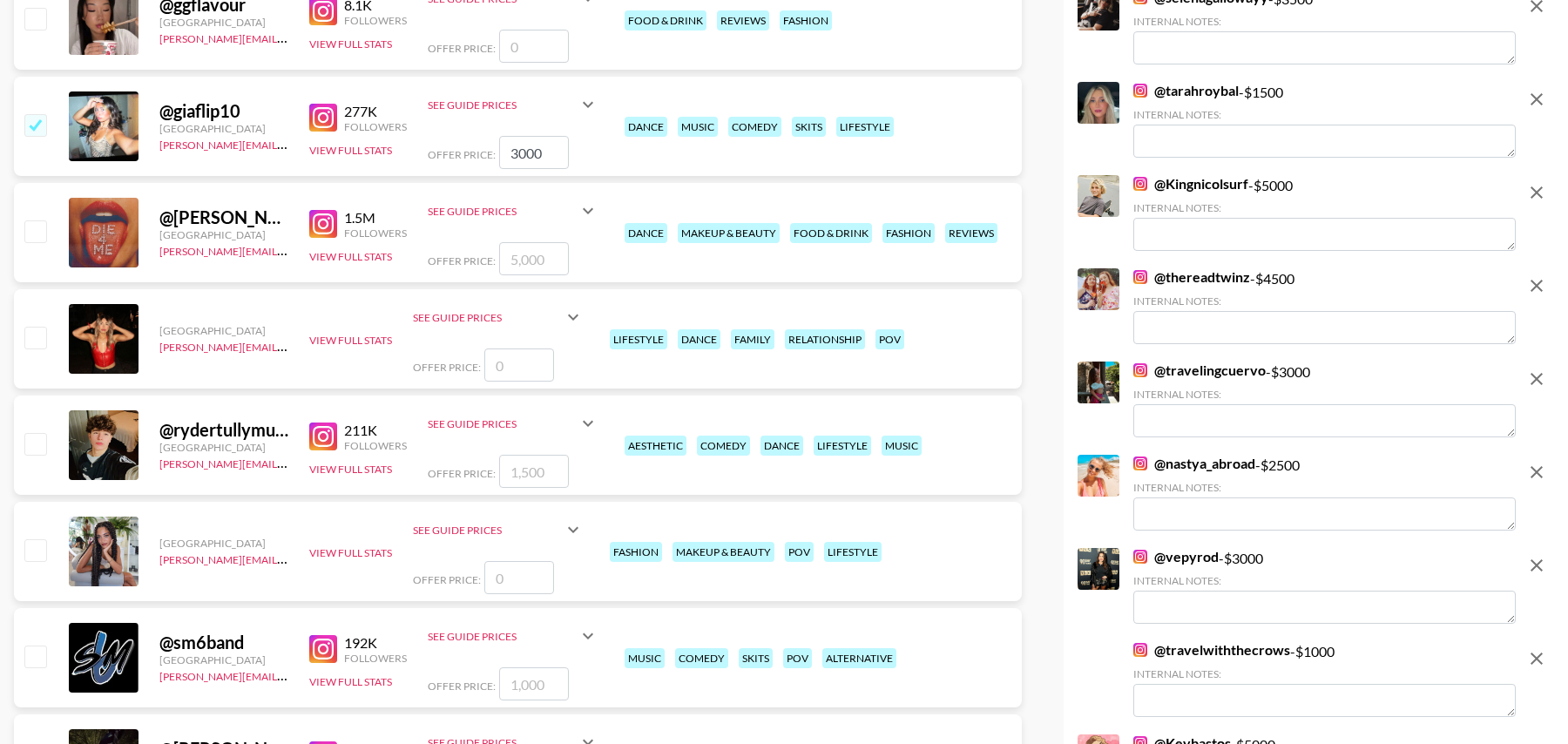
scroll to position [4000, 0]
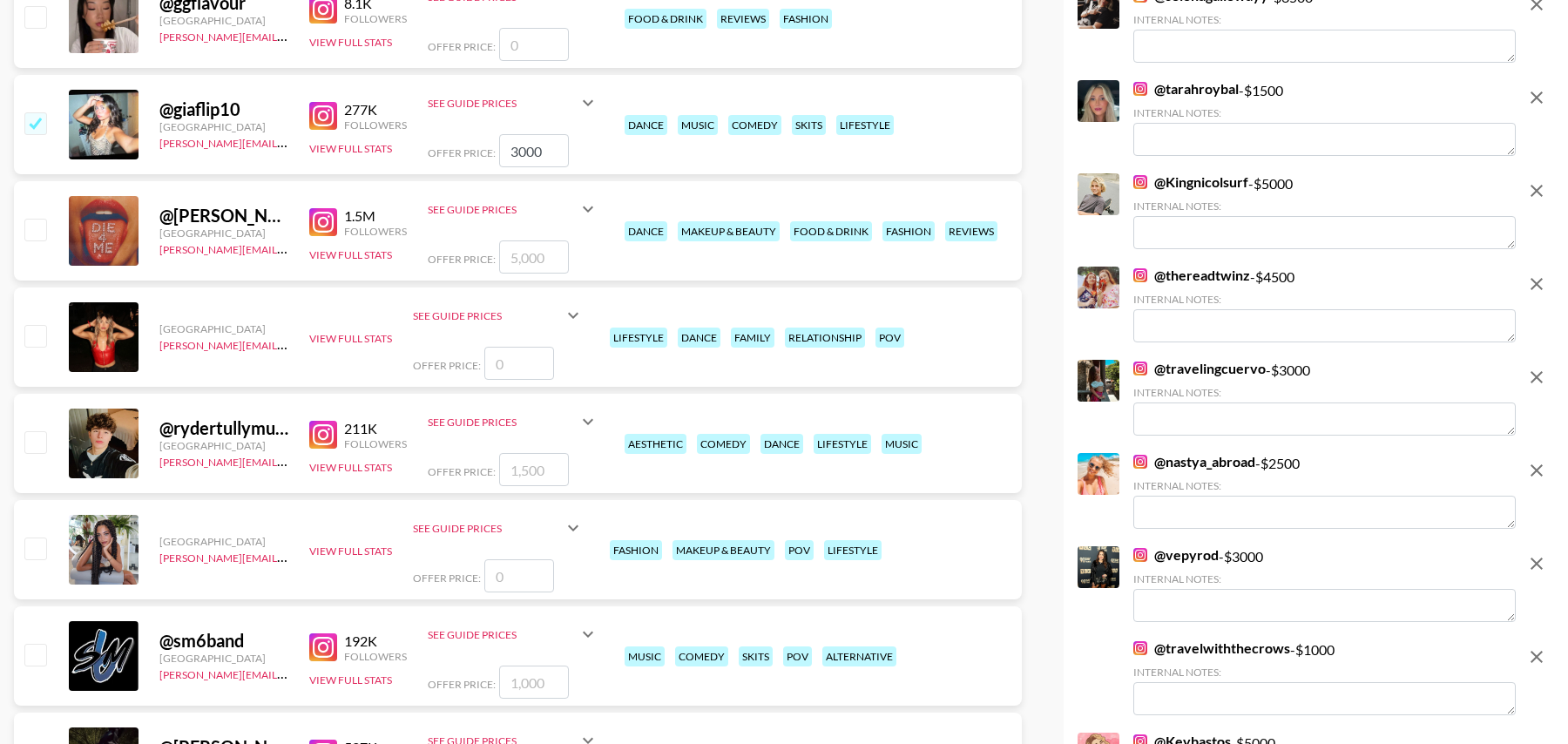
click at [45, 440] on input "checkbox" at bounding box center [34, 441] width 21 height 21
checkbox input "true"
type input "1500"
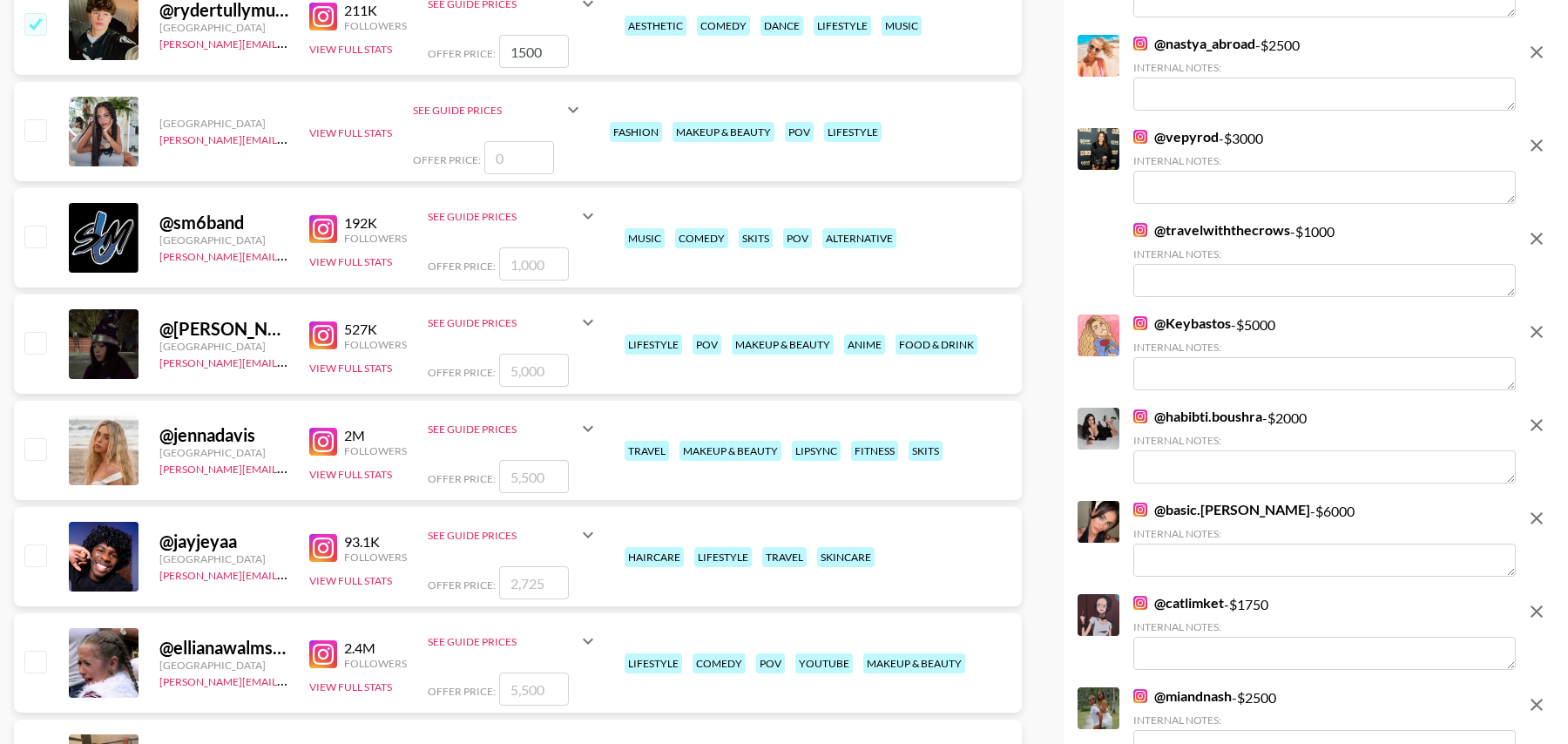
scroll to position [4420, 0]
click at [36, 445] on input "checkbox" at bounding box center [34, 447] width 21 height 21
checkbox input "true"
type input "5500"
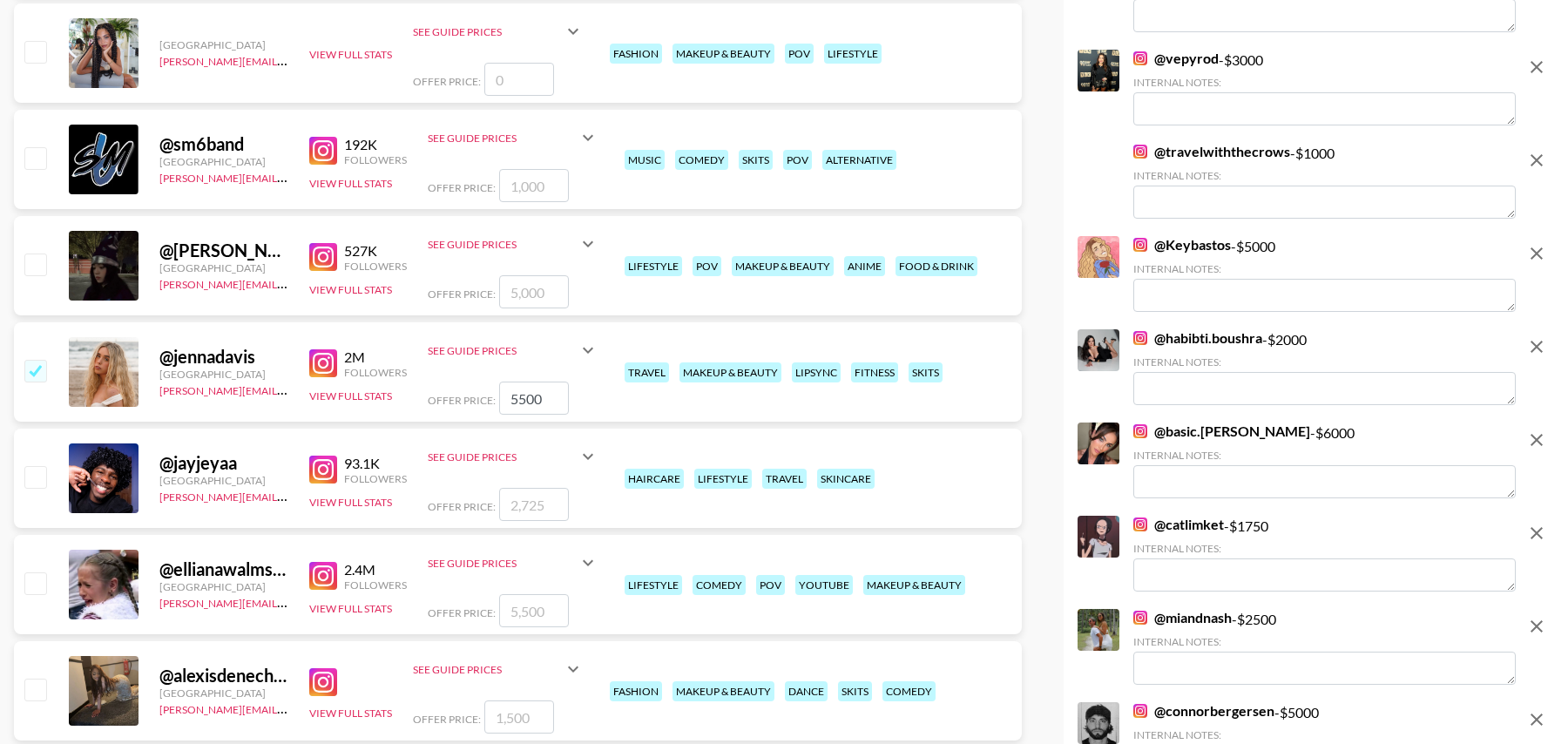
scroll to position [4643, 0]
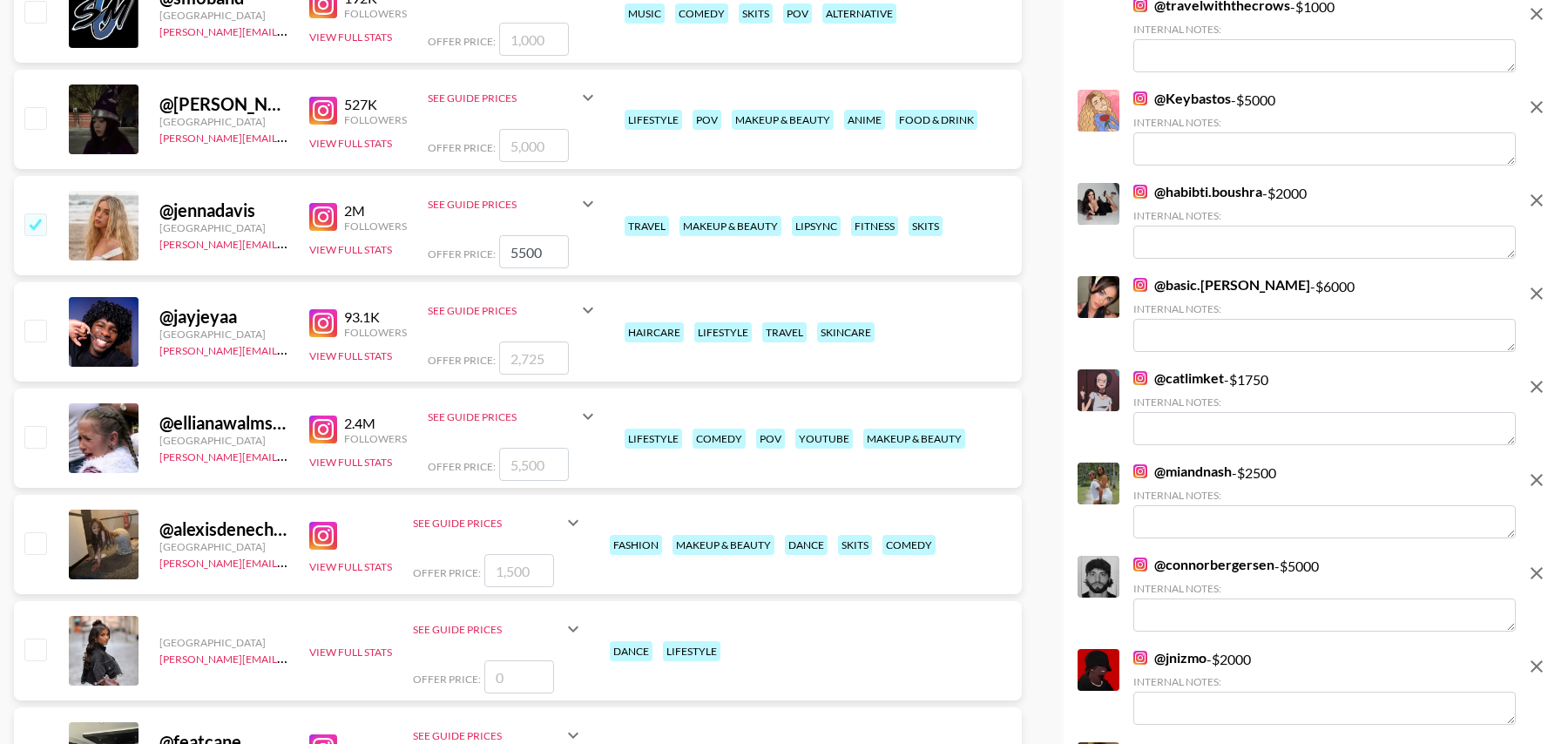
click at [37, 437] on input "checkbox" at bounding box center [34, 436] width 21 height 21
checkbox input "true"
drag, startPoint x: 544, startPoint y: 455, endPoint x: 479, endPoint y: 455, distance: 65.0
click at [479, 455] on div "Offer Price: 5500" at bounding box center [512, 465] width 170 height 34
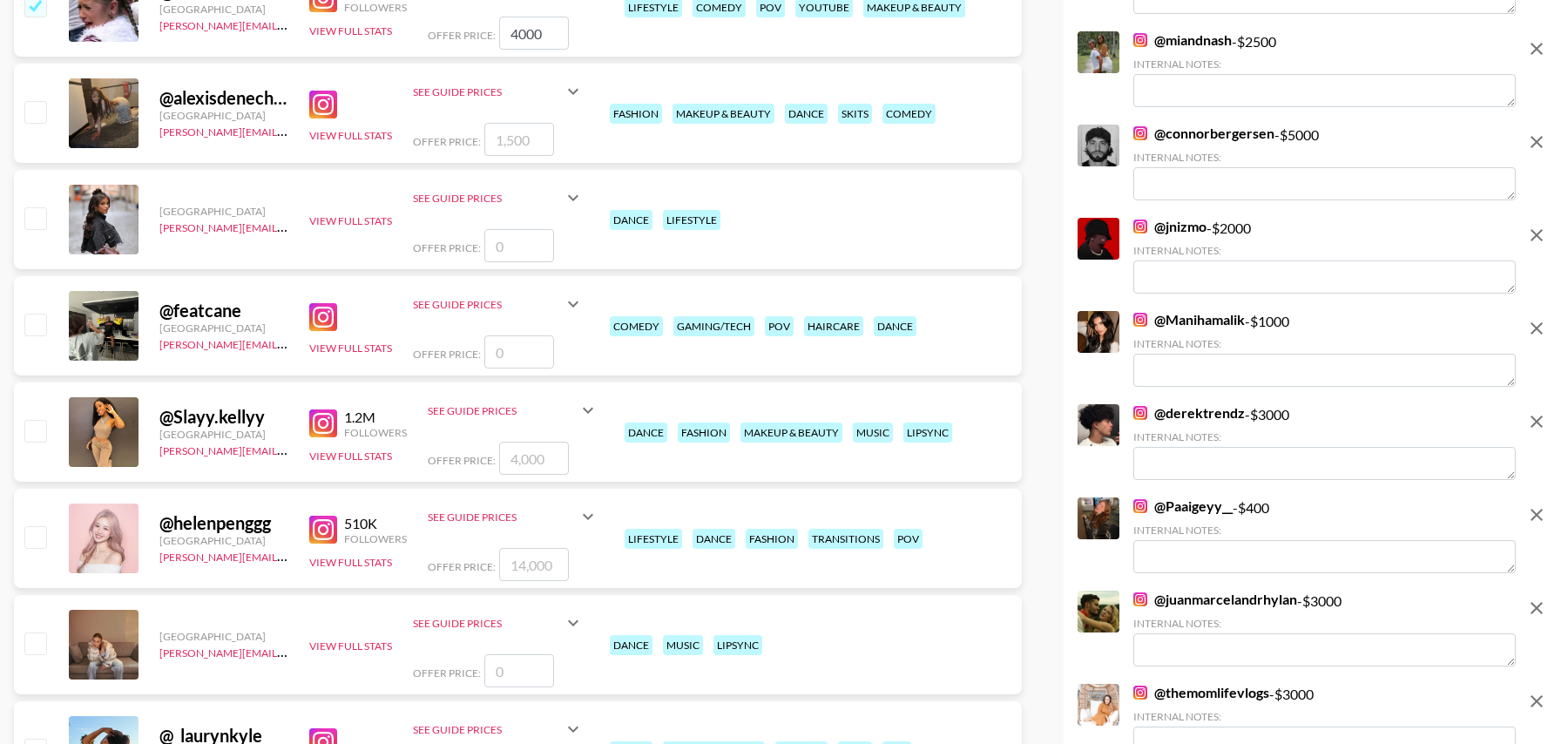
scroll to position [5078, 0]
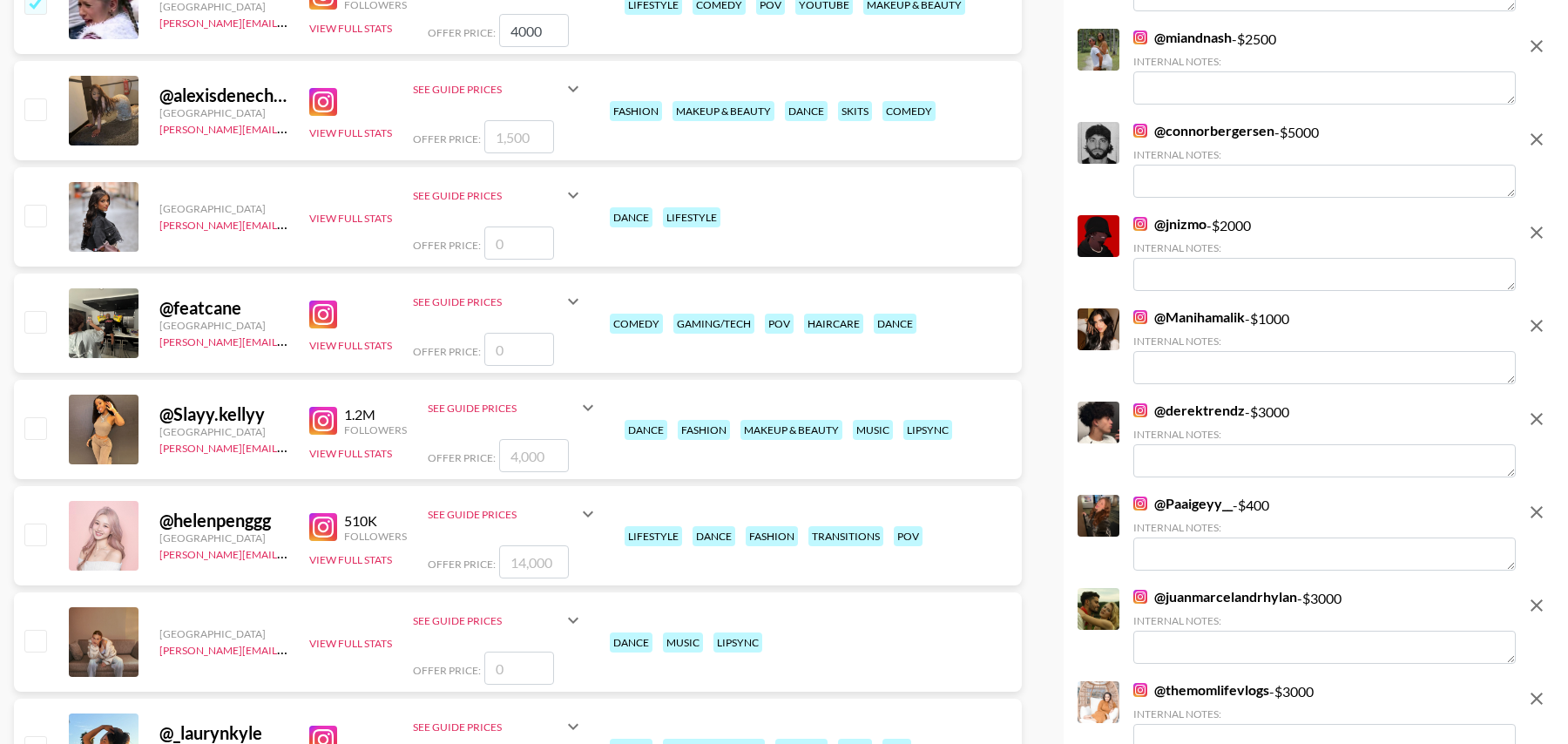
type input "4000"
click at [33, 426] on input "checkbox" at bounding box center [34, 428] width 21 height 21
checkbox input "true"
type input "4000"
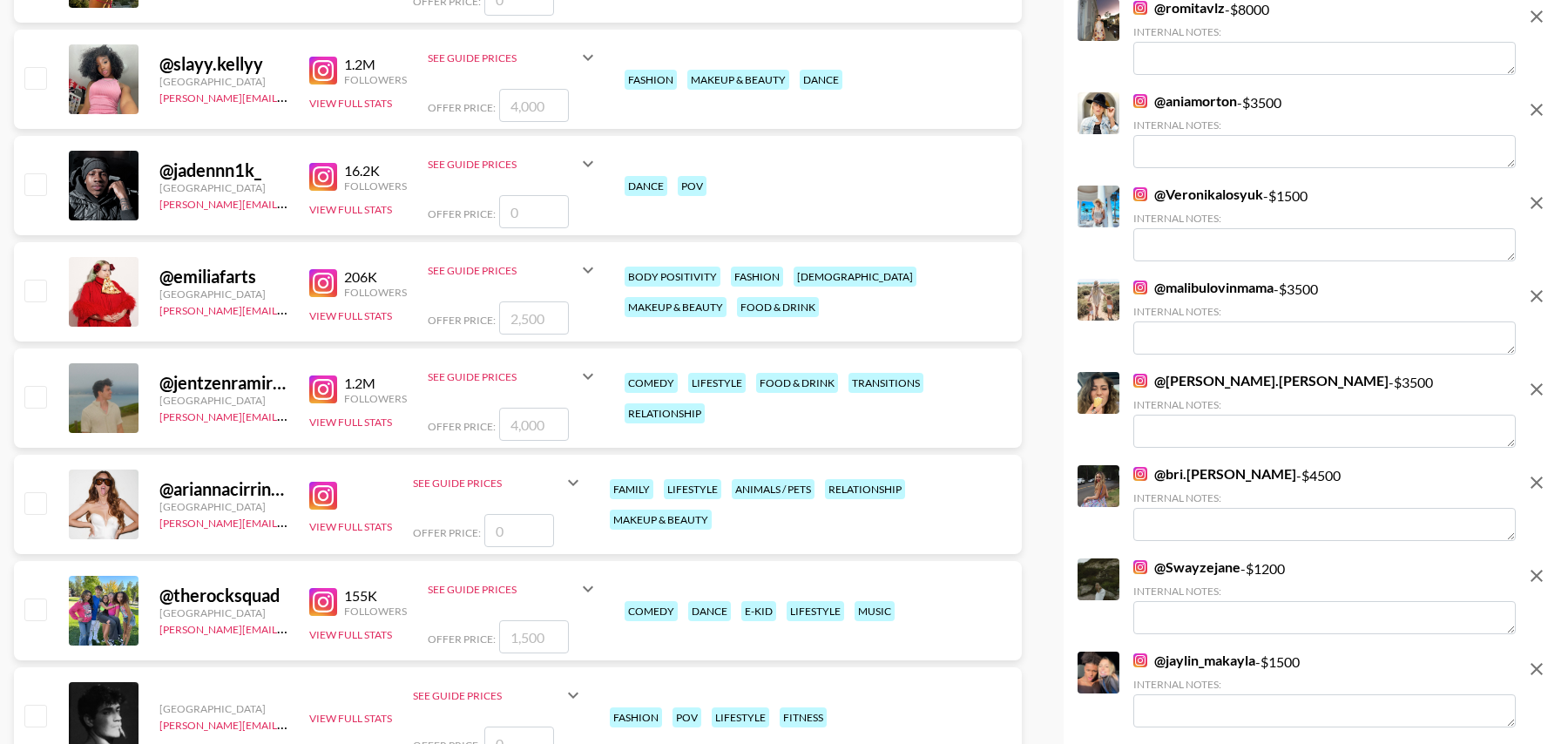
scroll to position [5928, 0]
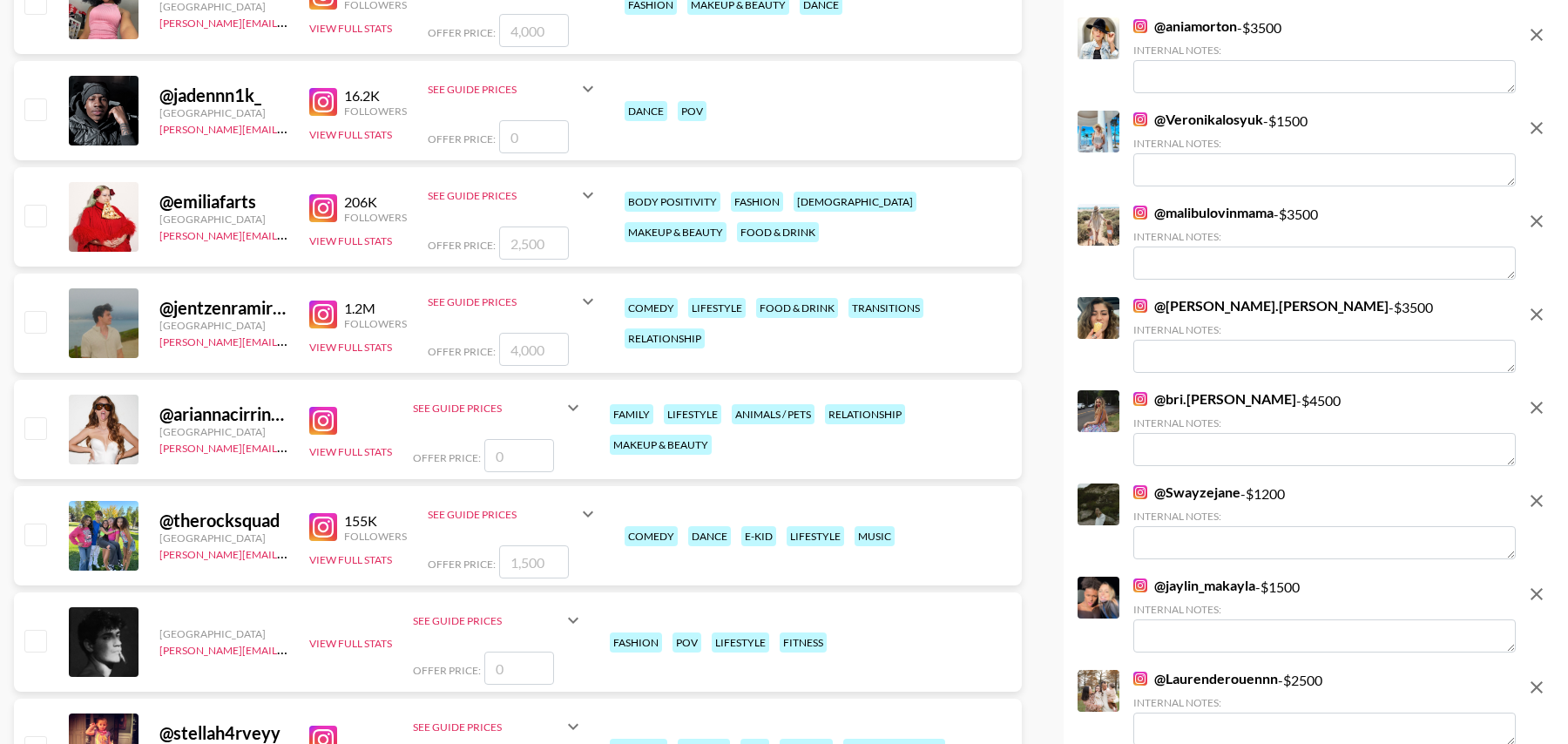
click at [45, 316] on input "checkbox" at bounding box center [34, 321] width 21 height 21
checkbox input "true"
type input "4000"
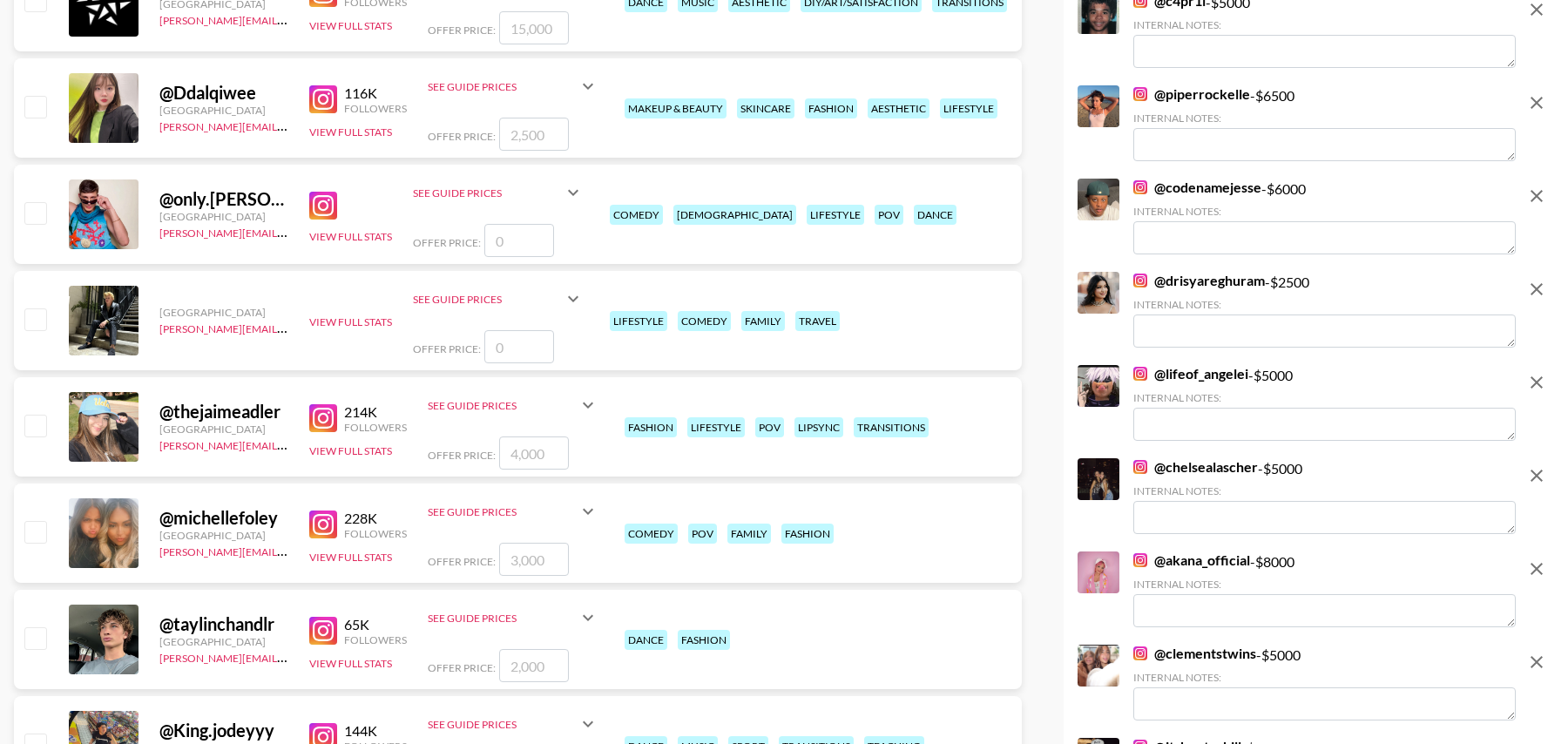
scroll to position [7659, 0]
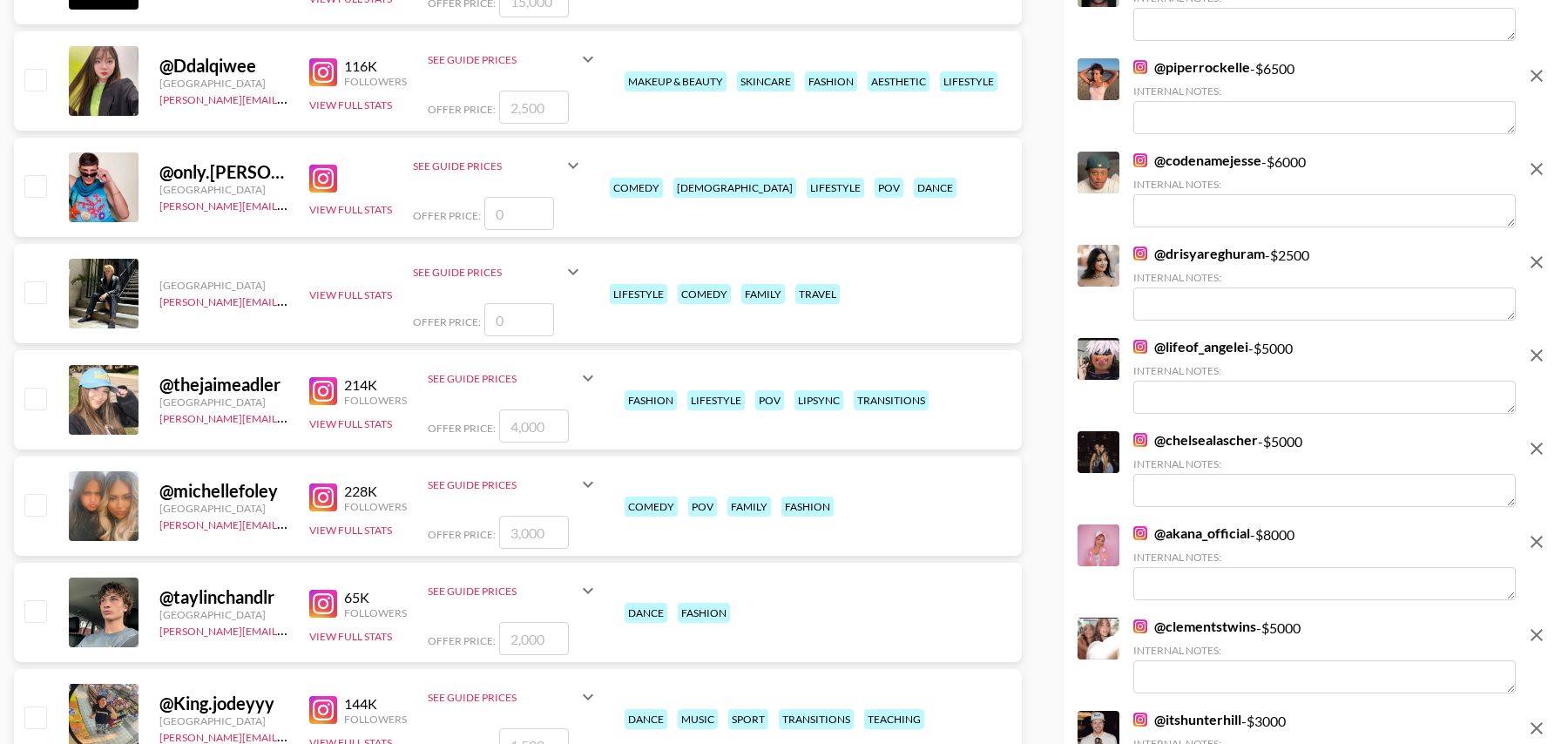
click at [40, 402] on input "checkbox" at bounding box center [34, 398] width 21 height 21
checkbox input "true"
type input "4000"
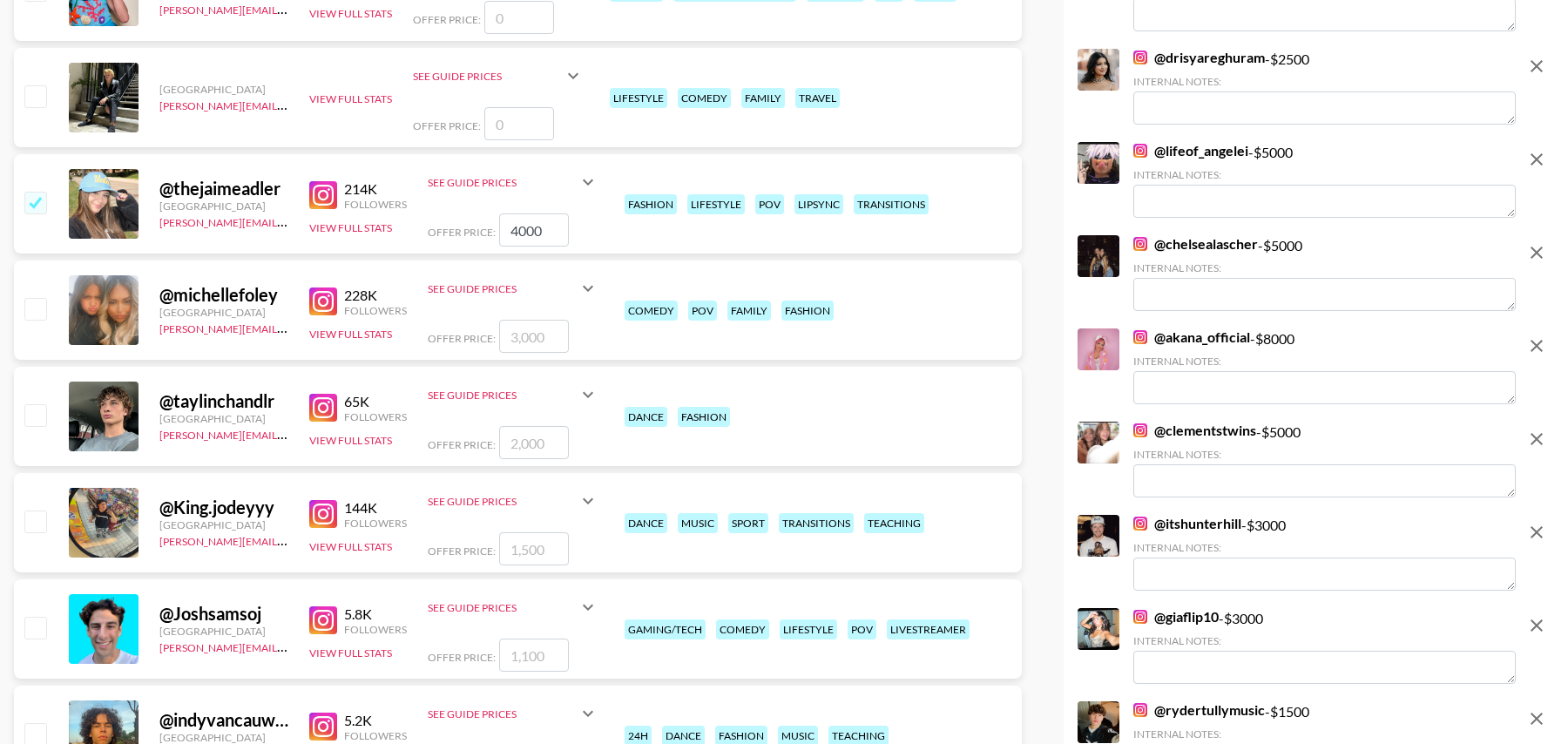
scroll to position [7861, 0]
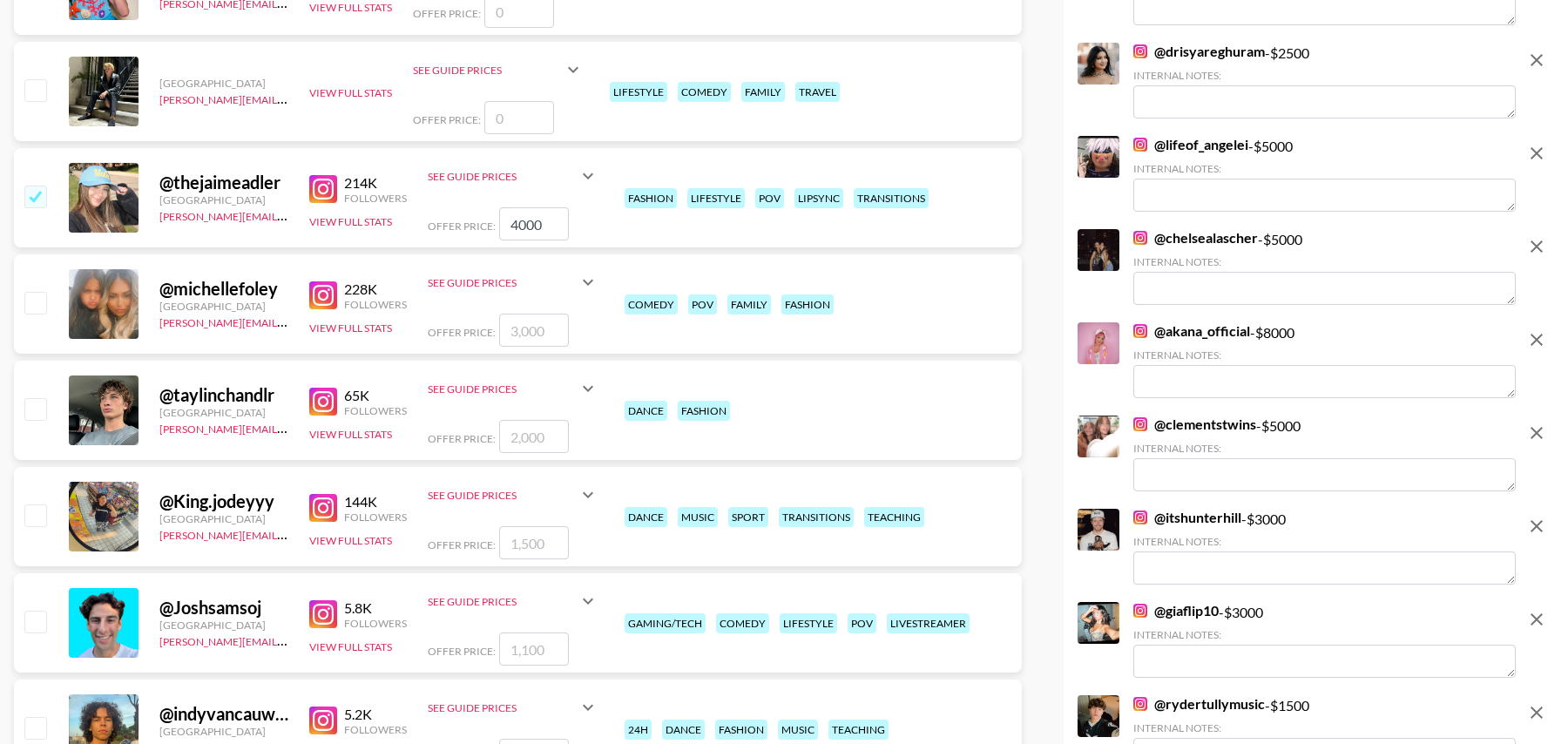
click at [35, 411] on input "checkbox" at bounding box center [34, 408] width 21 height 21
checkbox input "true"
type input "2000"
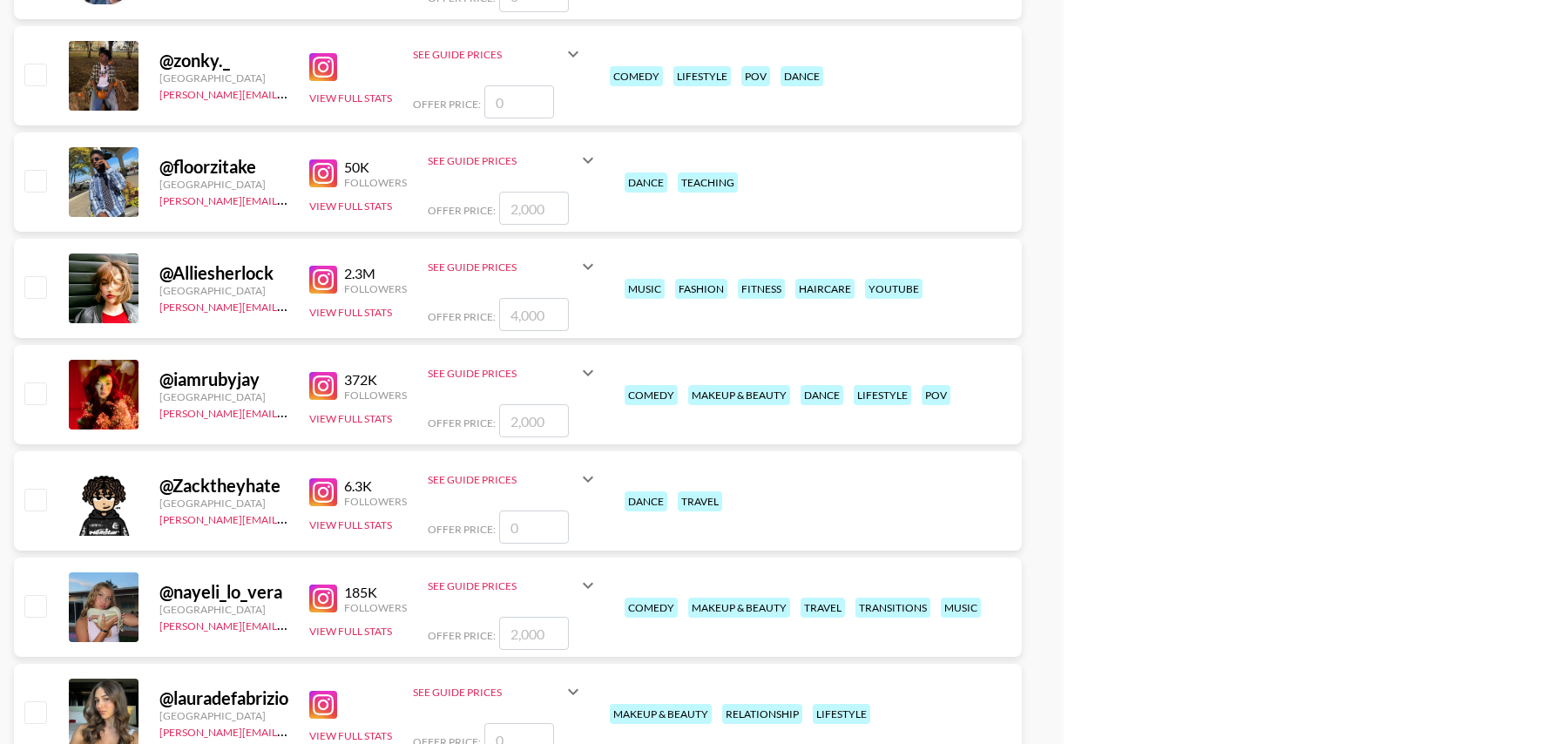
scroll to position [9924, 0]
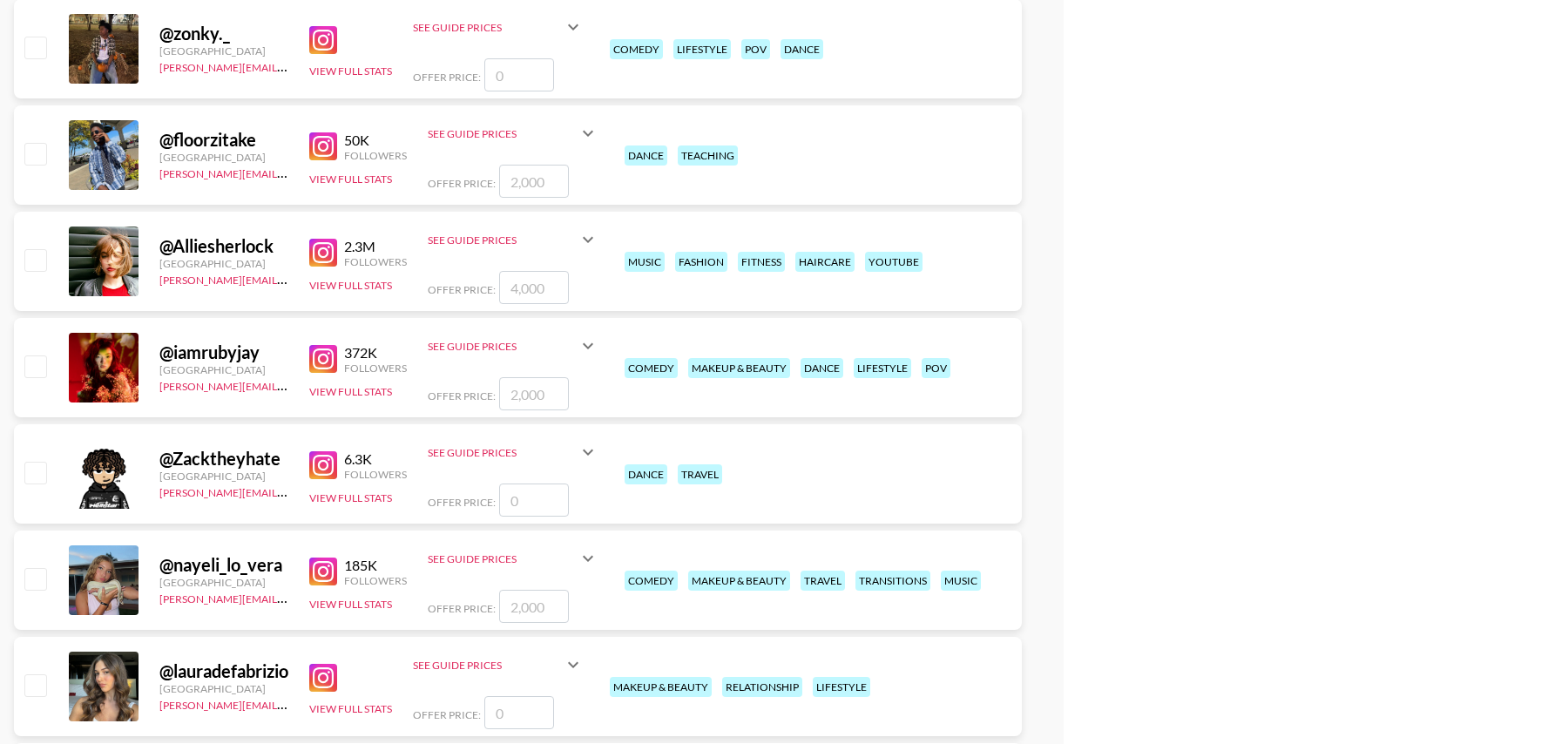
click at [36, 367] on input "checkbox" at bounding box center [34, 366] width 21 height 21
checkbox input "true"
type input "2000"
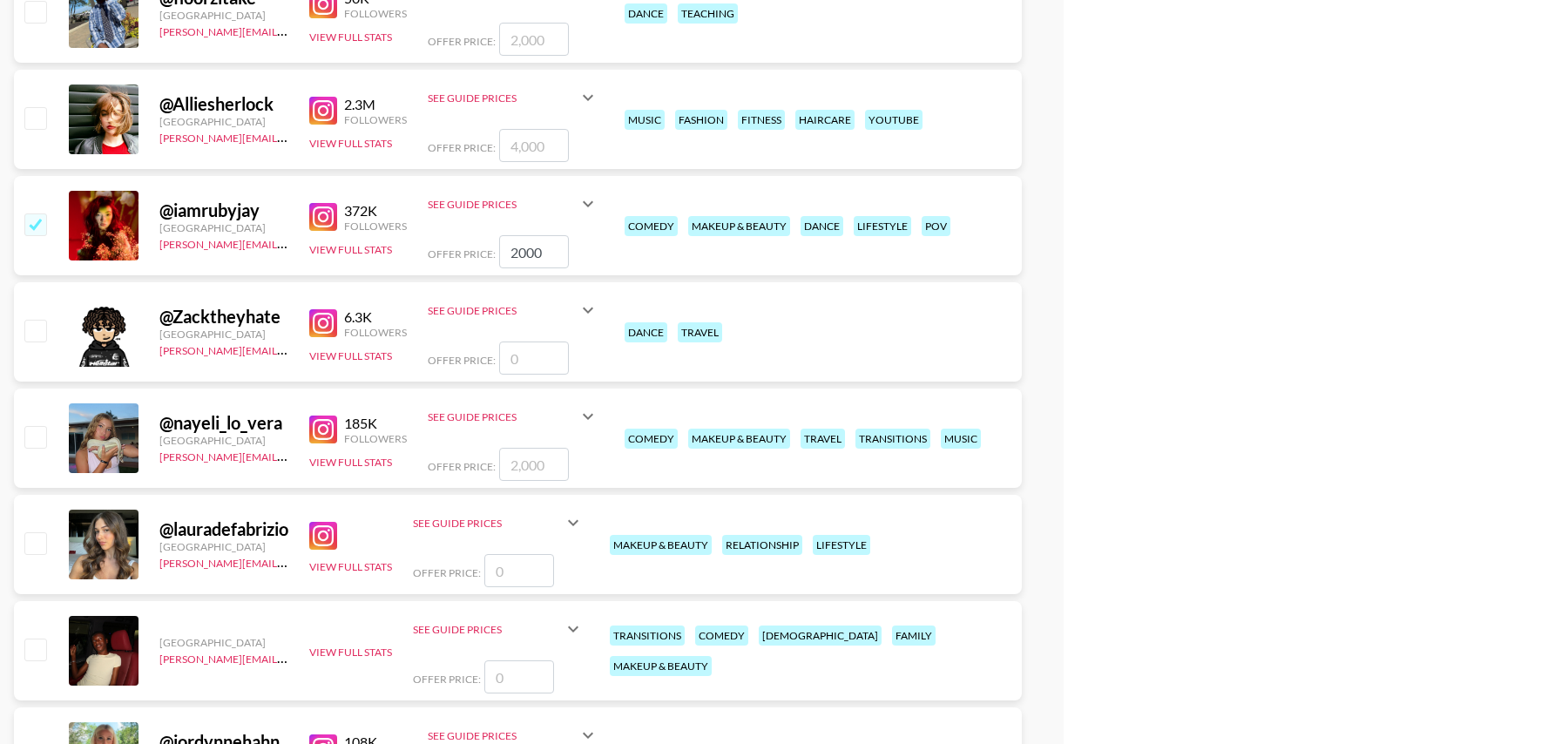
scroll to position [10072, 0]
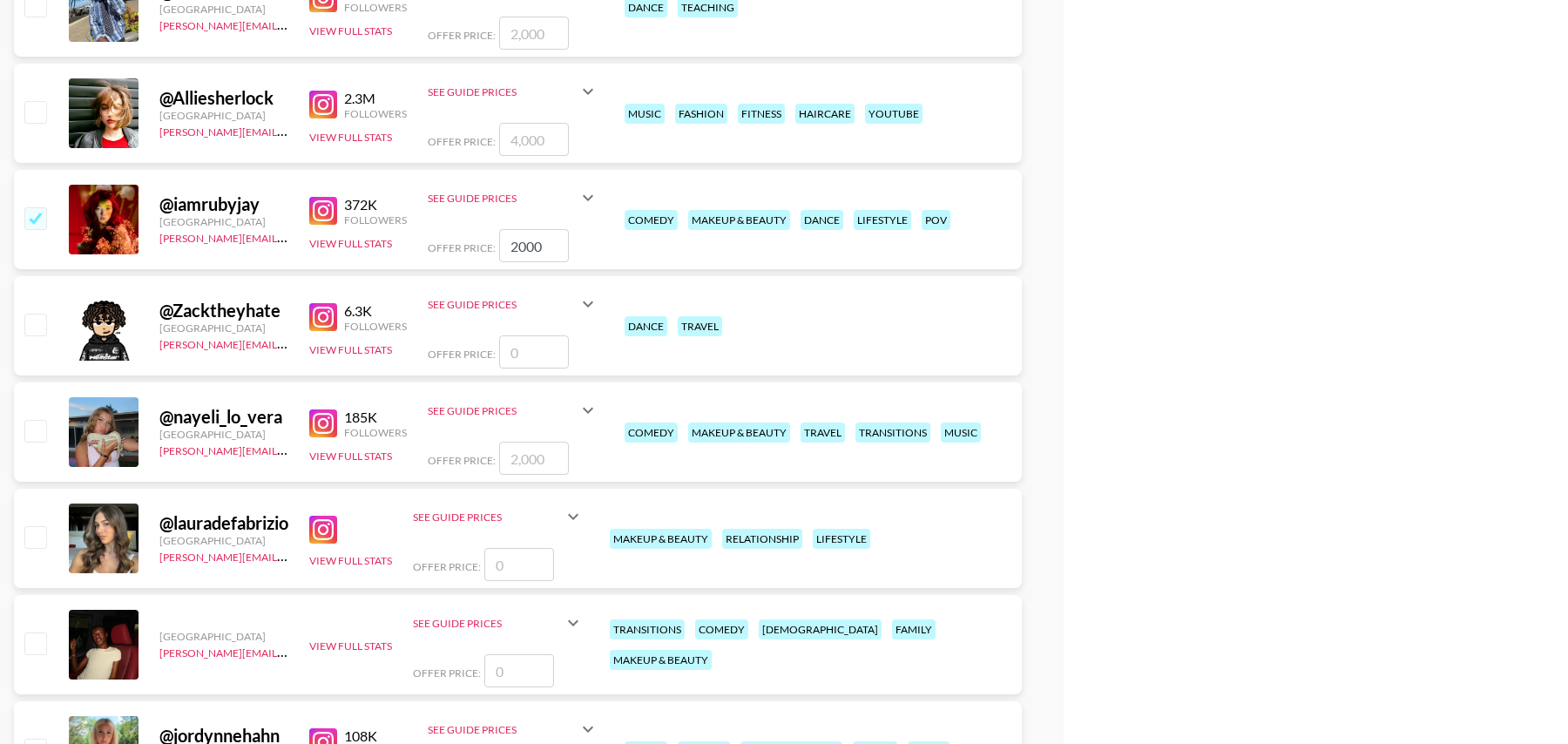
click at [28, 422] on input "checkbox" at bounding box center [34, 430] width 21 height 21
checkbox input "true"
type input "2000"
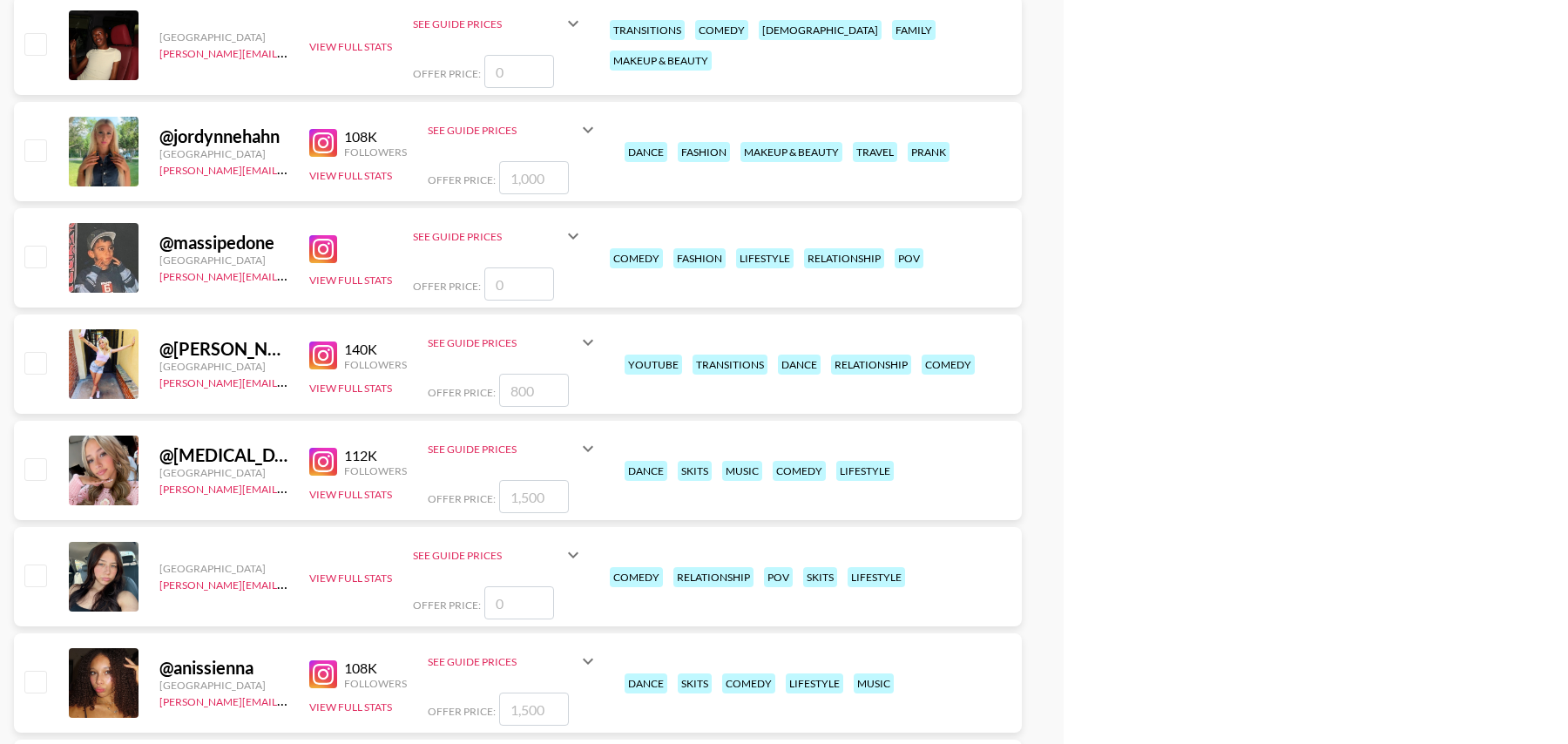
click at [37, 472] on input "checkbox" at bounding box center [34, 468] width 21 height 21
checkbox input "true"
type input "1500"
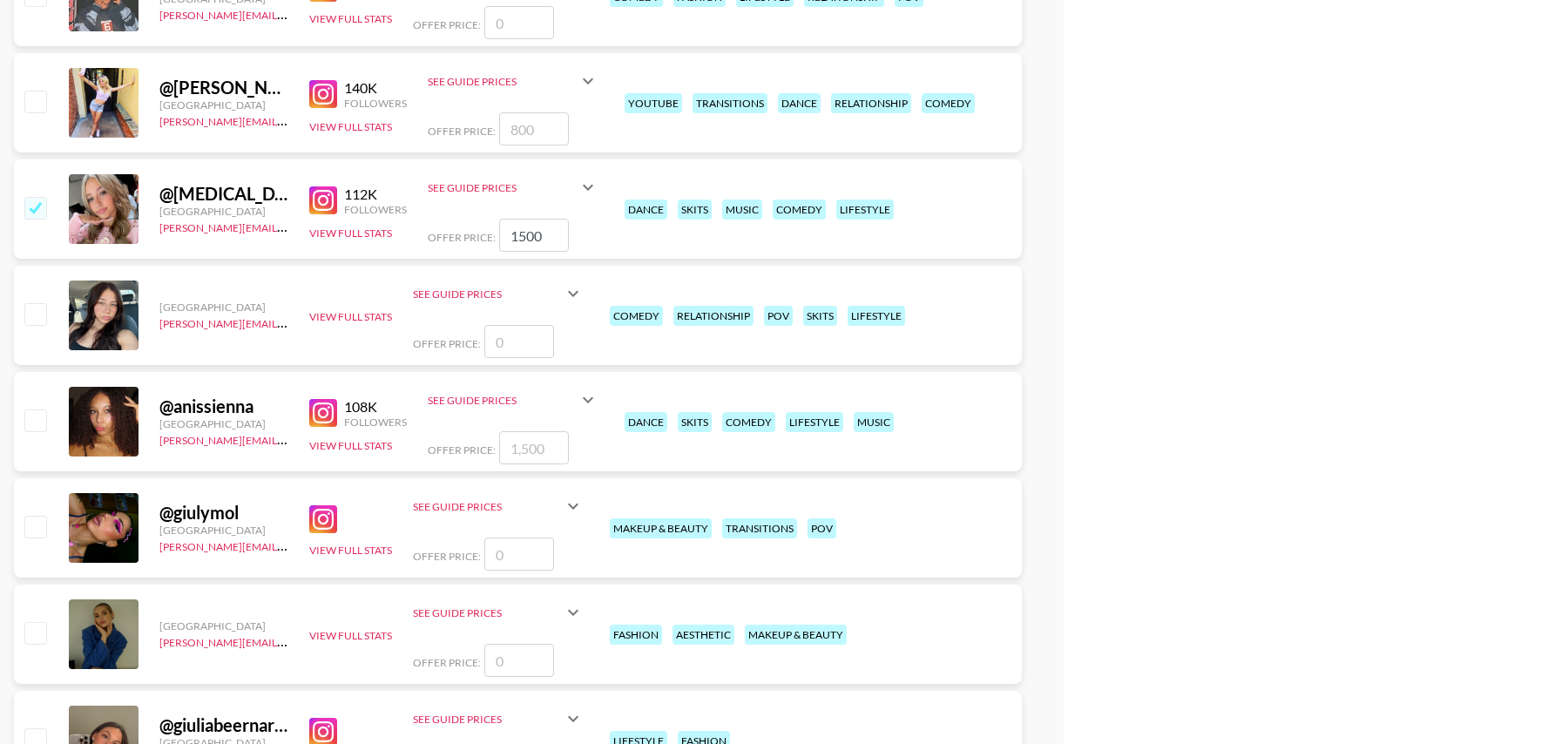
scroll to position [10935, 0]
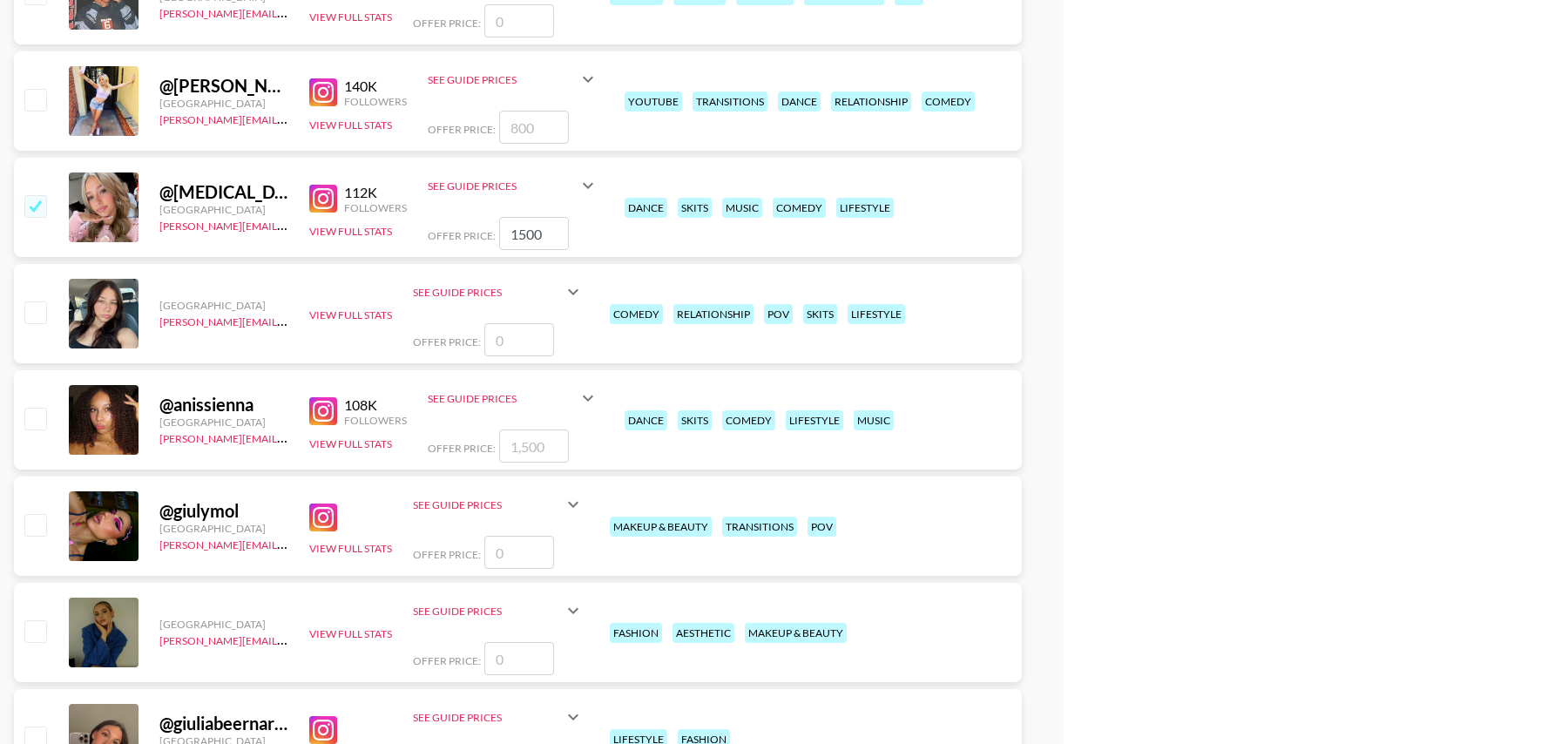
click at [38, 411] on input "checkbox" at bounding box center [34, 418] width 21 height 21
checkbox input "true"
type input "1500"
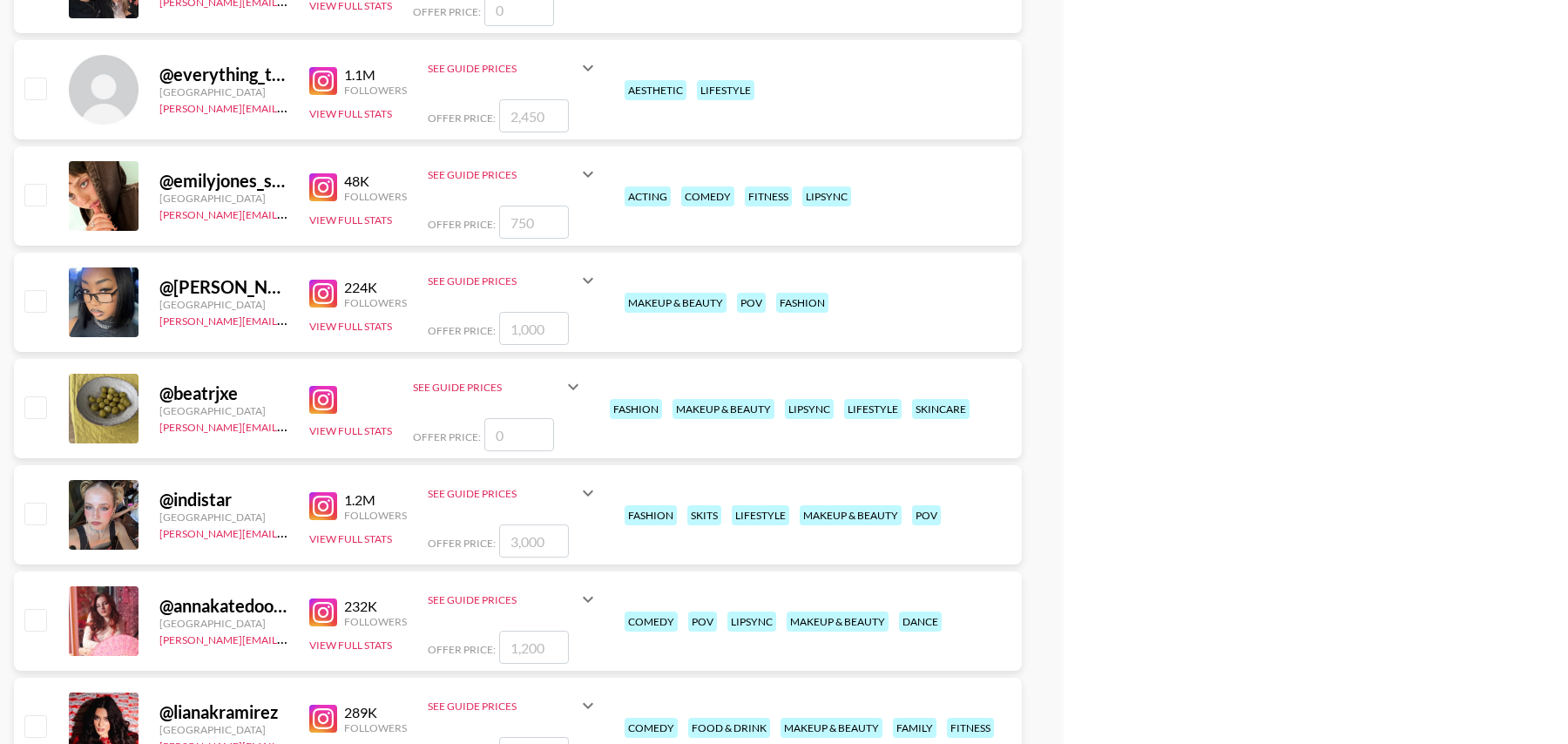
scroll to position [12776, 0]
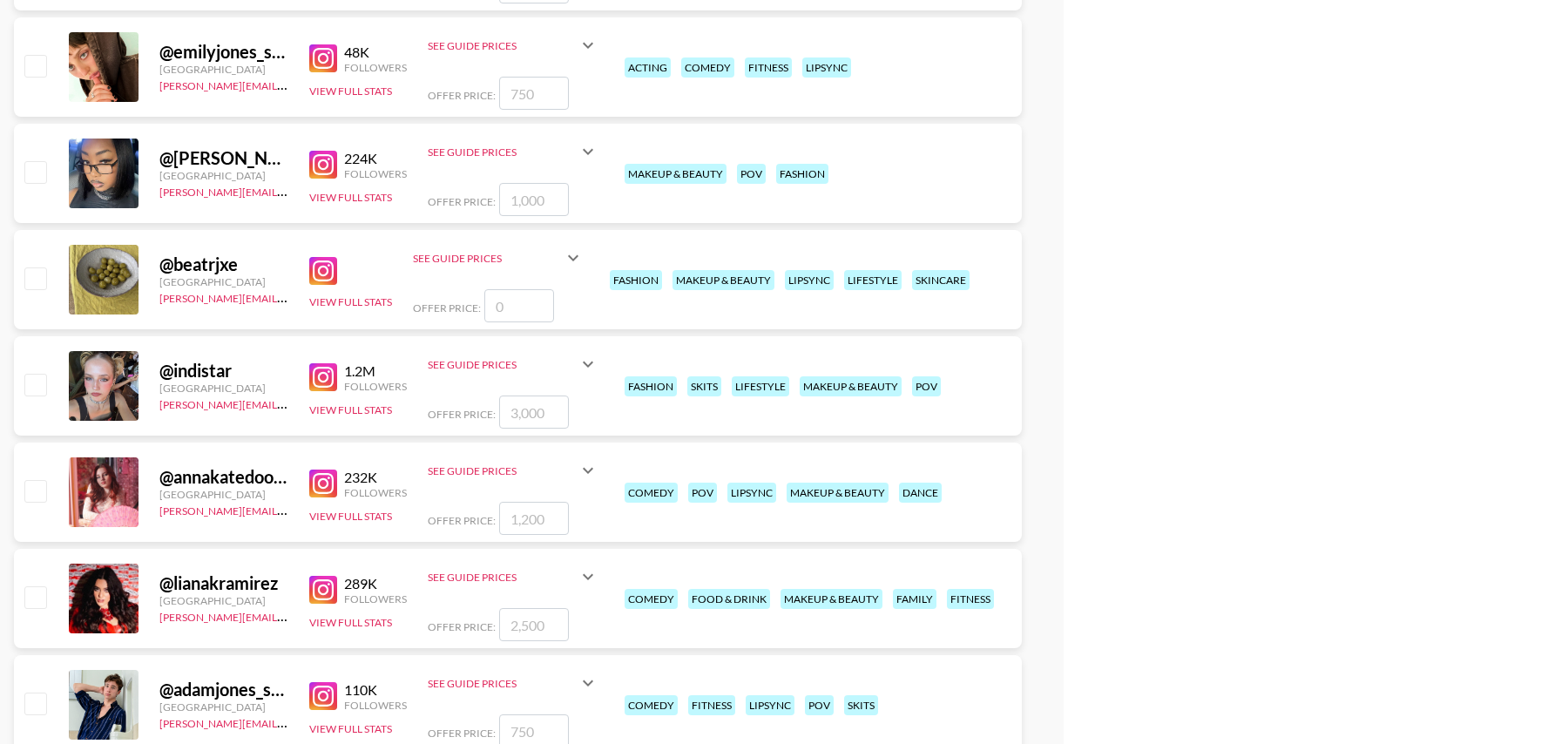
click at [35, 388] on input "checkbox" at bounding box center [34, 383] width 21 height 21
checkbox input "true"
type input "3000"
click at [34, 598] on input "checkbox" at bounding box center [34, 596] width 21 height 21
checkbox input "true"
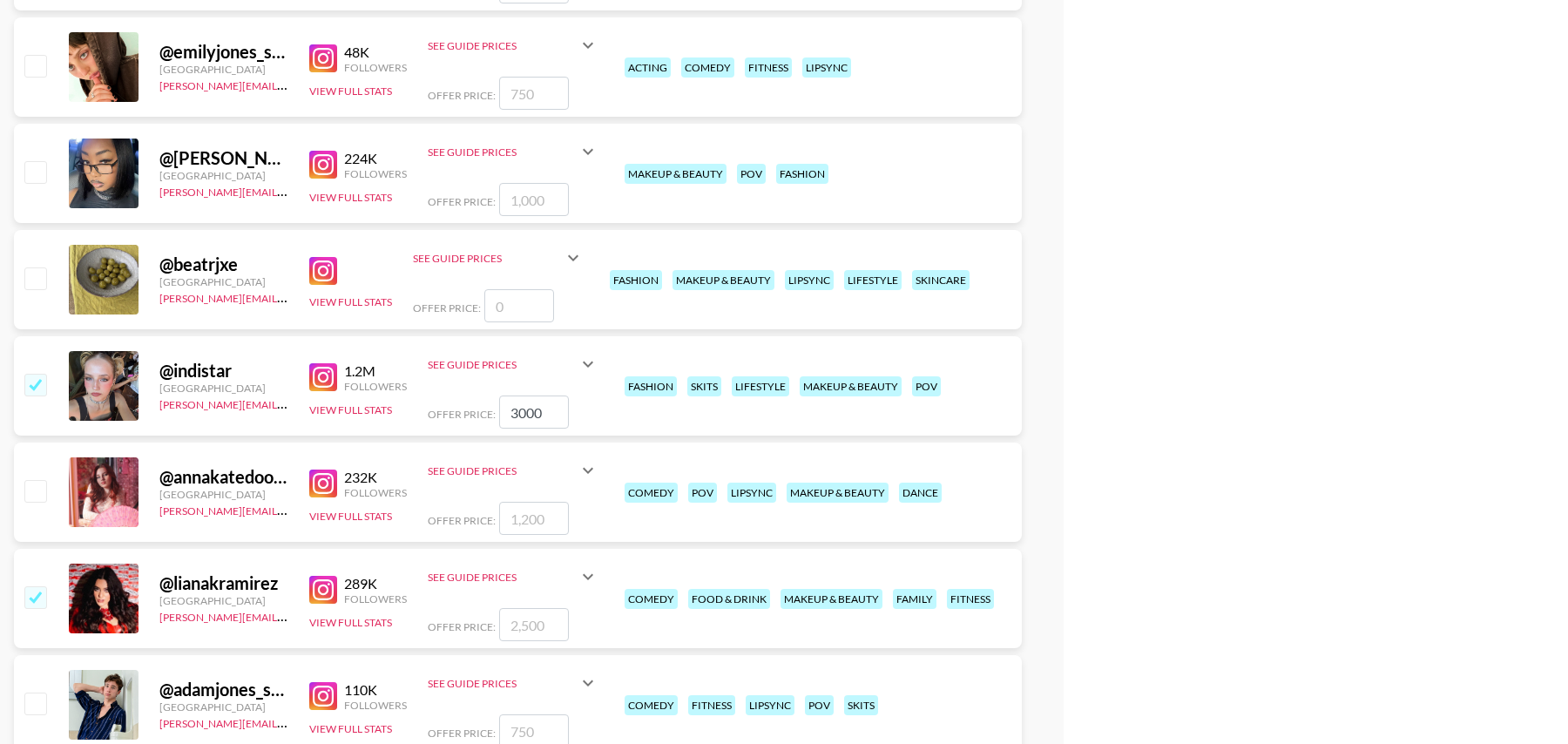
type input "2500"
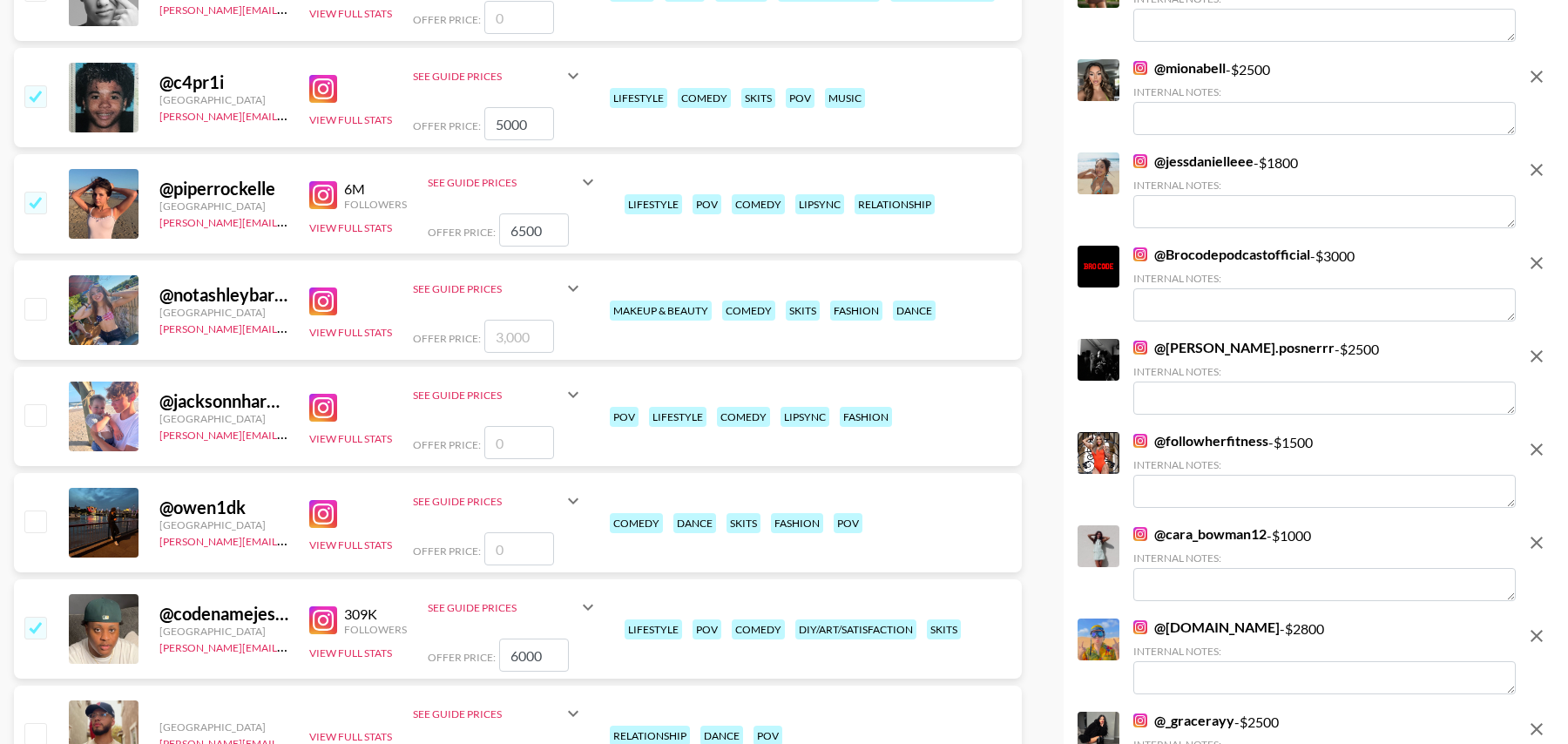
scroll to position [0, 0]
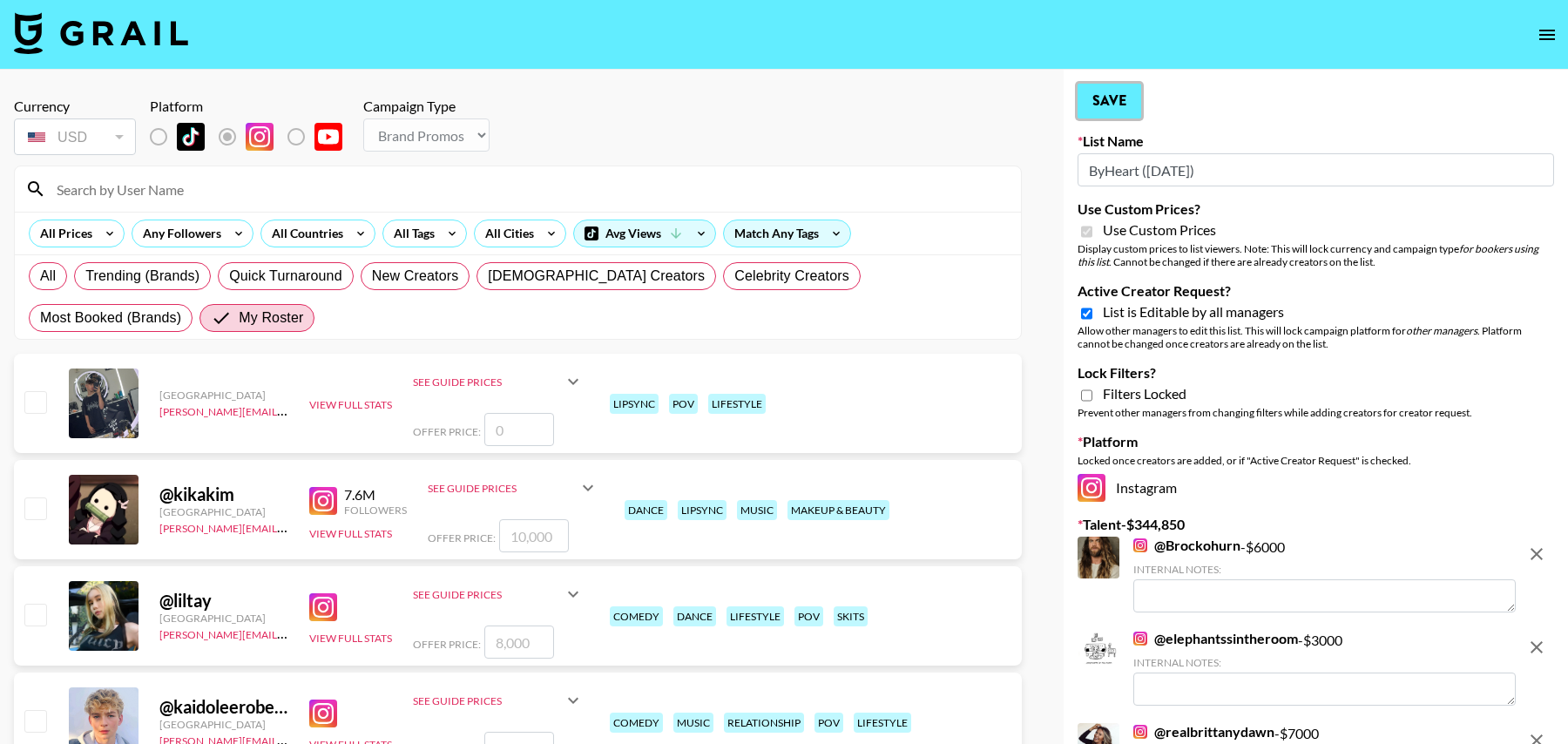
click at [1096, 95] on button "Save" at bounding box center [1109, 101] width 64 height 34
click at [1113, 96] on button "Save" at bounding box center [1109, 101] width 64 height 34
